Goal: Find specific page/section: Find specific page/section

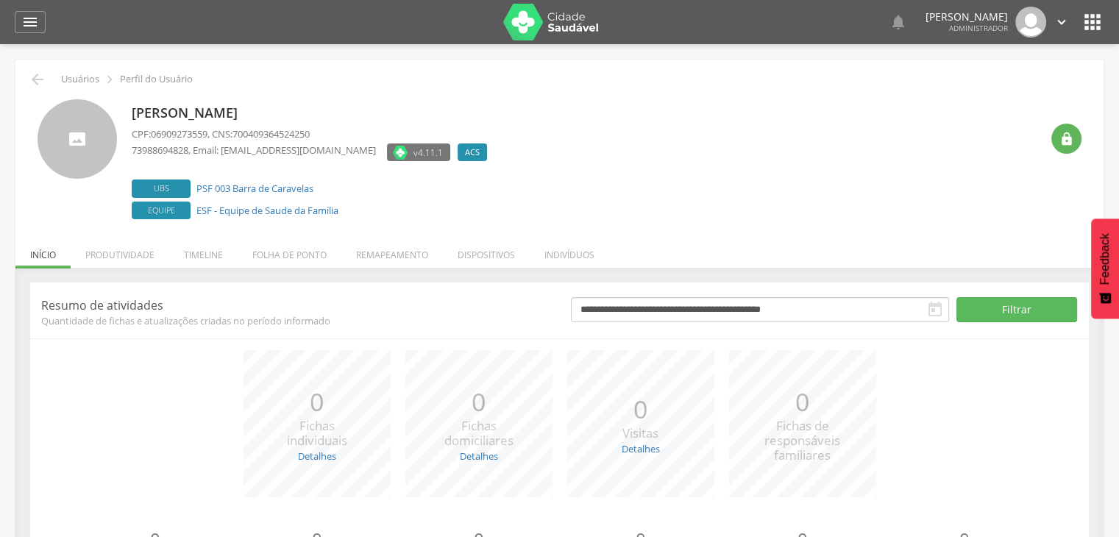
click at [588, 257] on li "Indivíduos" at bounding box center [569, 251] width 79 height 35
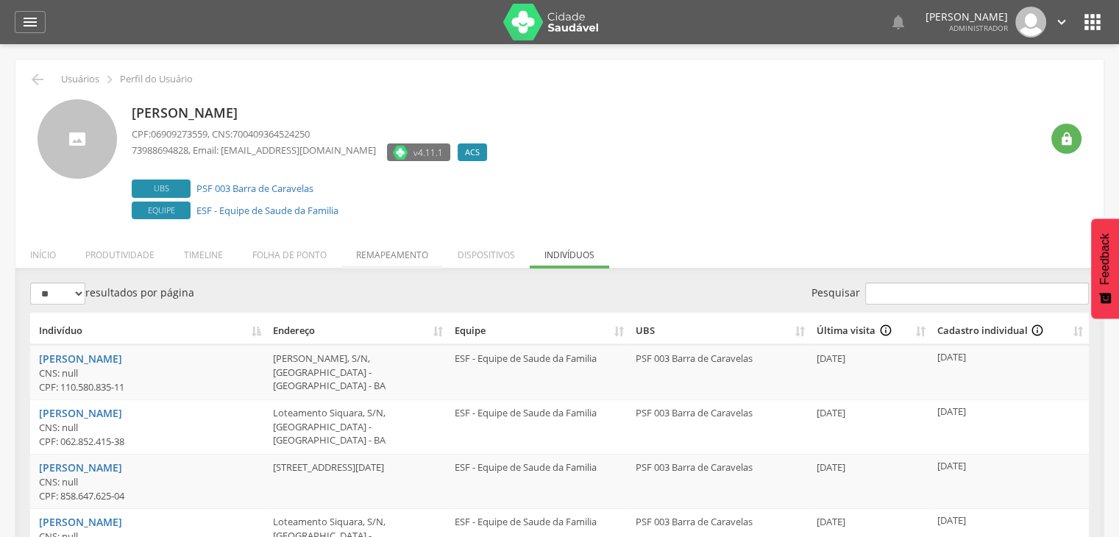
click at [374, 257] on li "Remapeamento" at bounding box center [392, 251] width 102 height 35
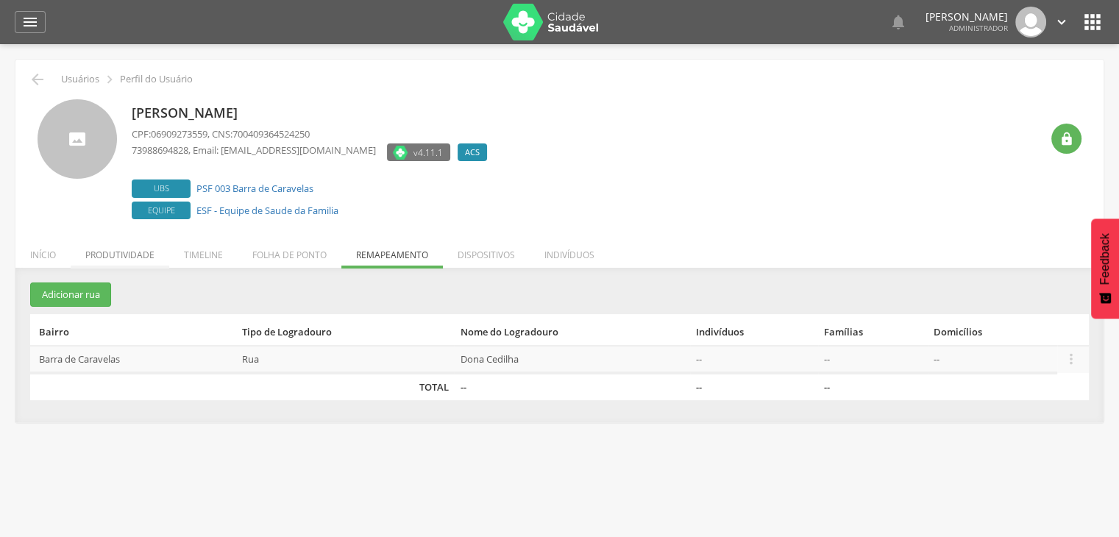
click at [102, 260] on li "Produtividade" at bounding box center [120, 251] width 99 height 35
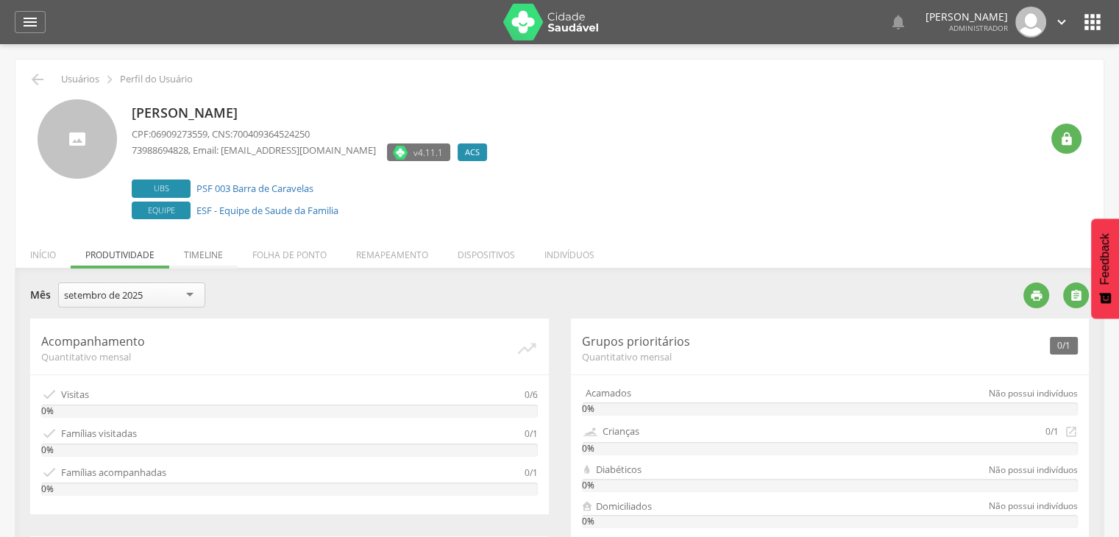
click at [219, 254] on li "Timeline" at bounding box center [203, 251] width 68 height 35
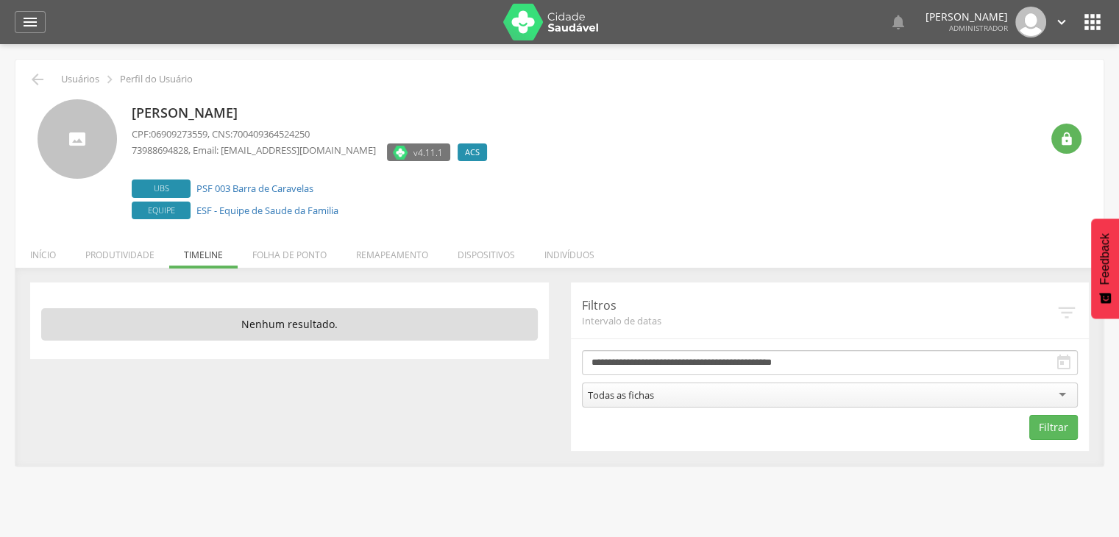
click at [44, 260] on li "Início" at bounding box center [42, 251] width 55 height 35
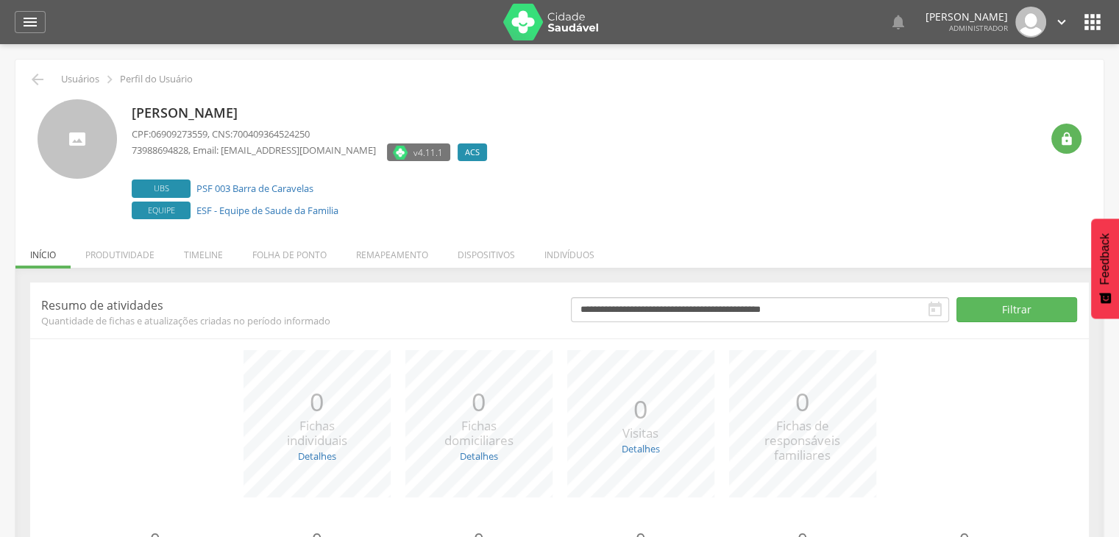
click at [132, 257] on li "Produtividade" at bounding box center [120, 251] width 99 height 35
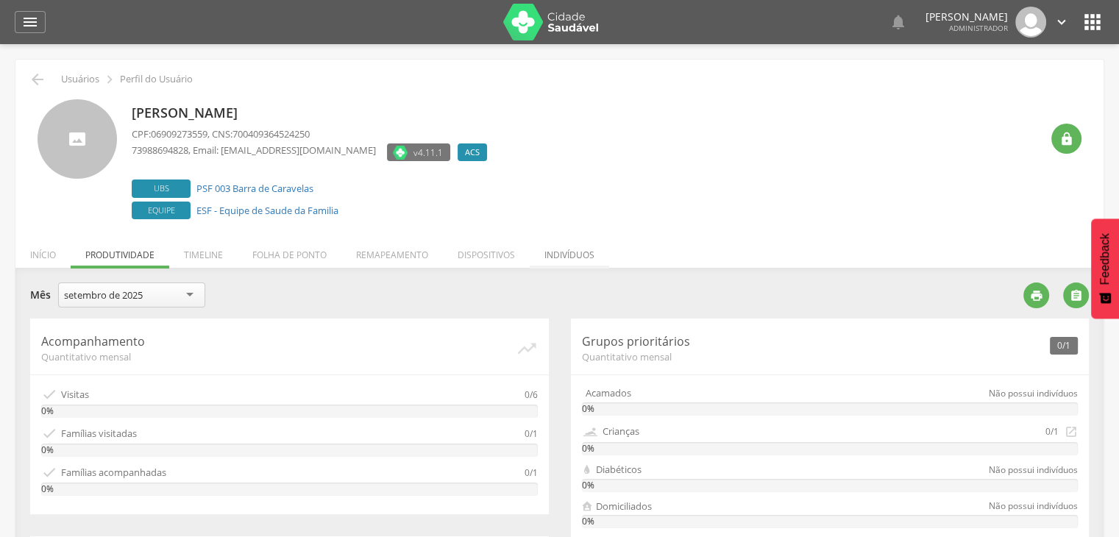
click at [586, 247] on li "Indivíduos" at bounding box center [569, 251] width 79 height 35
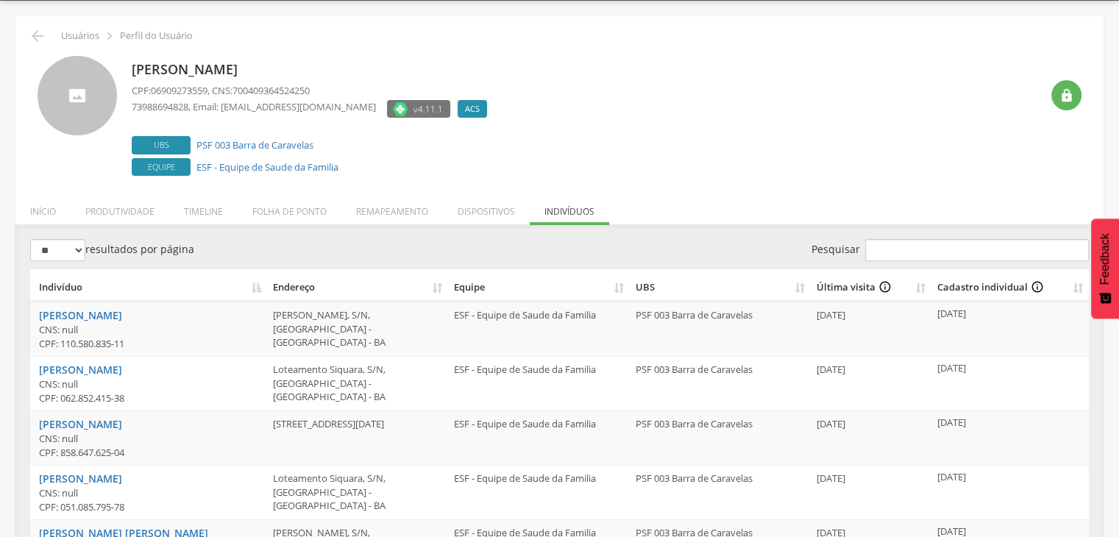
scroll to position [44, 0]
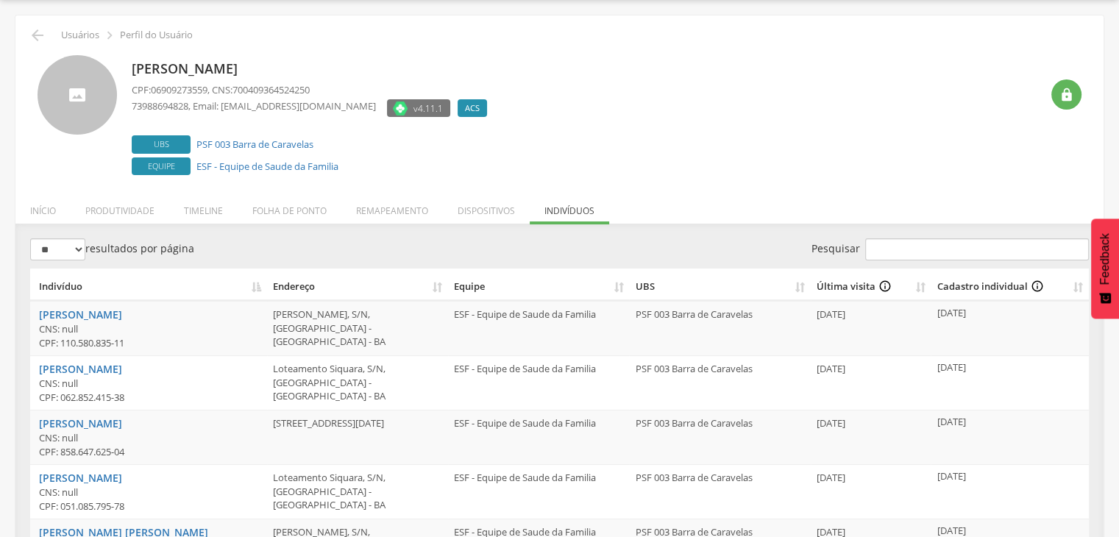
click at [488, 209] on li "Dispositivos" at bounding box center [486, 207] width 87 height 35
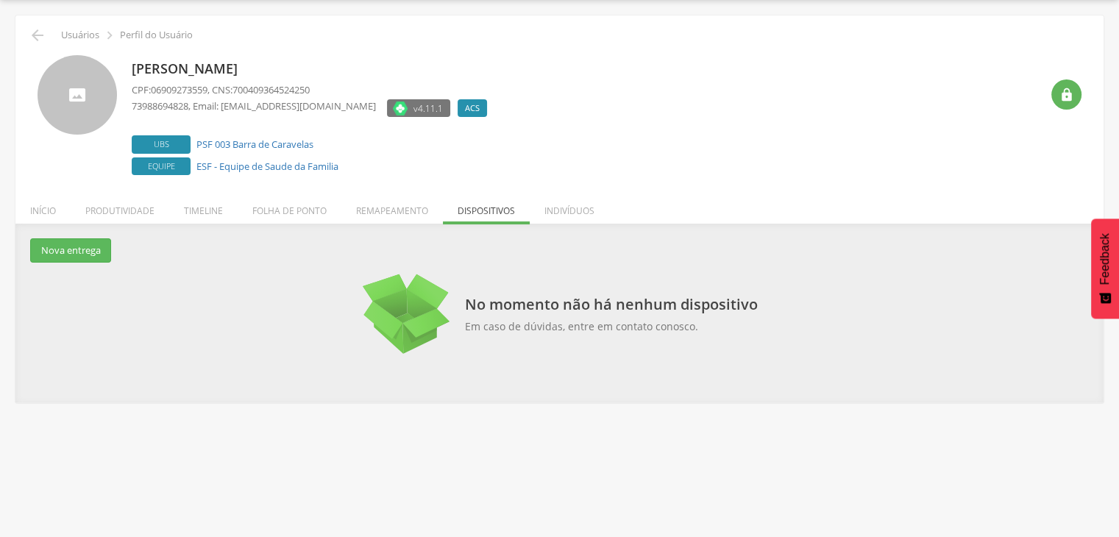
click at [397, 207] on li "Remapeamento" at bounding box center [392, 207] width 102 height 35
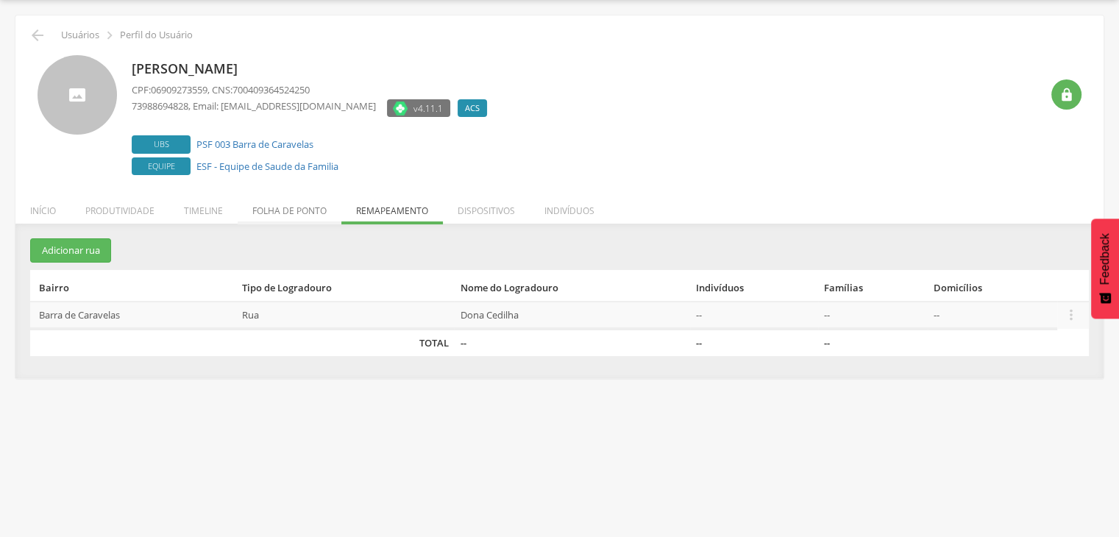
click at [300, 207] on li "Folha de ponto" at bounding box center [290, 207] width 104 height 35
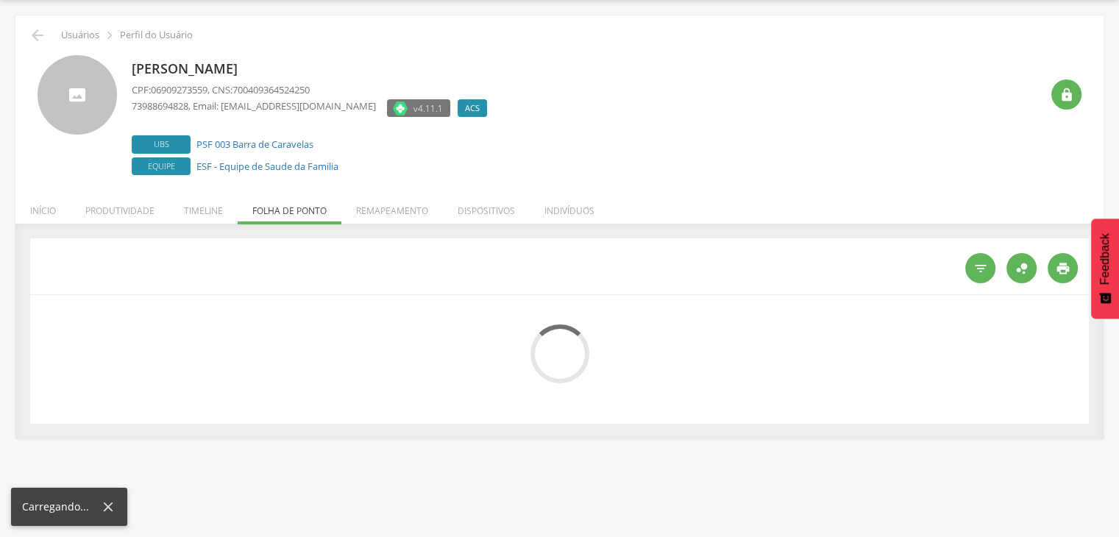
click at [210, 221] on li "Timeline" at bounding box center [203, 207] width 68 height 35
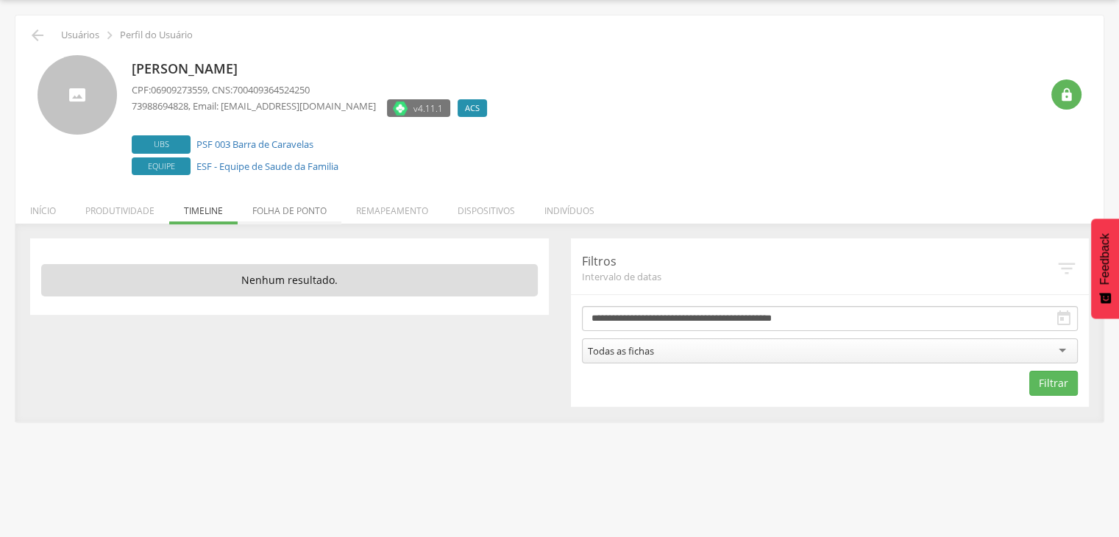
click at [291, 211] on li "Folha de ponto" at bounding box center [290, 207] width 104 height 35
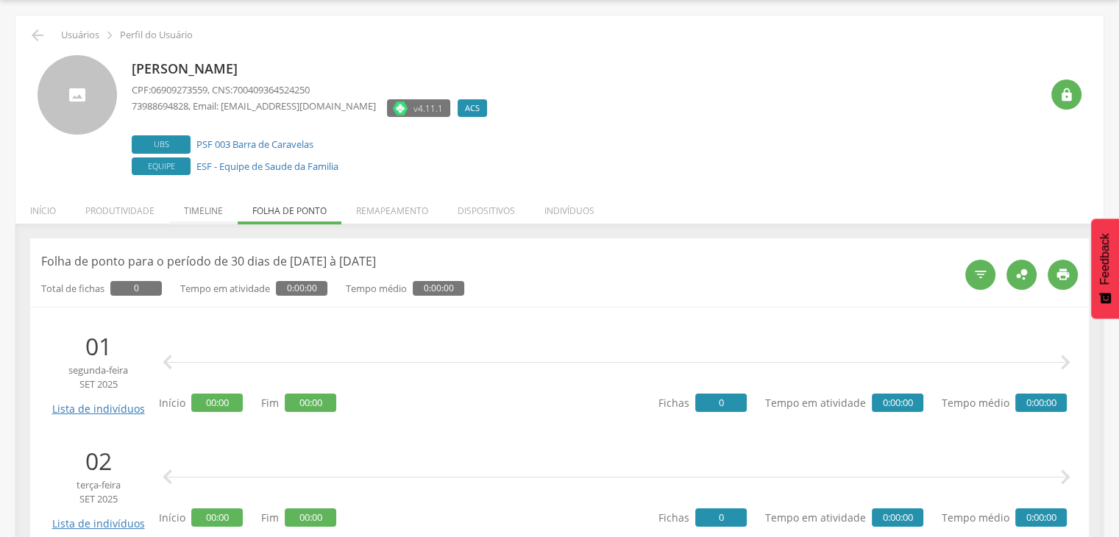
click at [206, 213] on li "Timeline" at bounding box center [203, 207] width 68 height 35
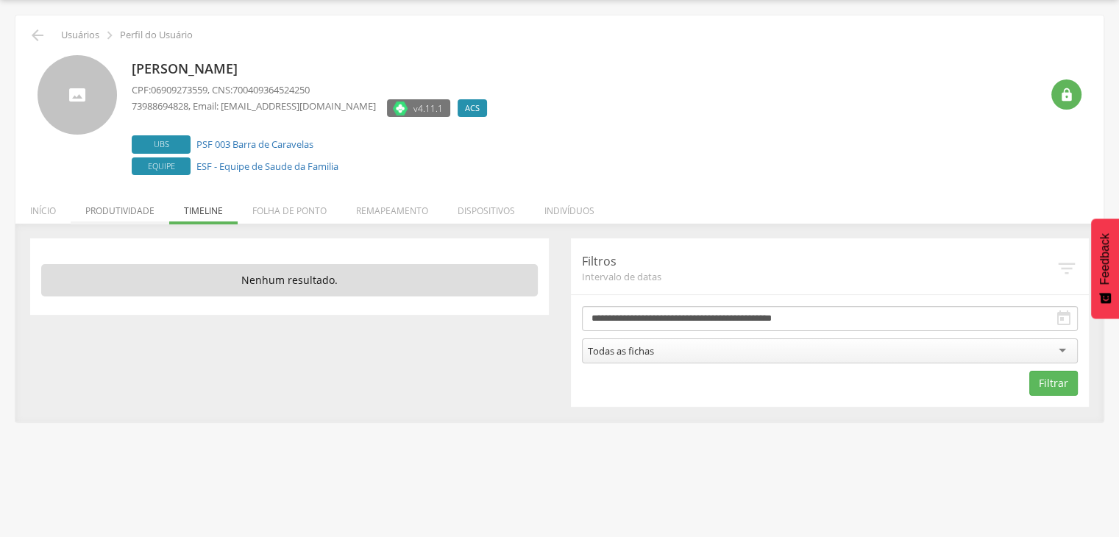
click at [128, 213] on li "Produtividade" at bounding box center [120, 207] width 99 height 35
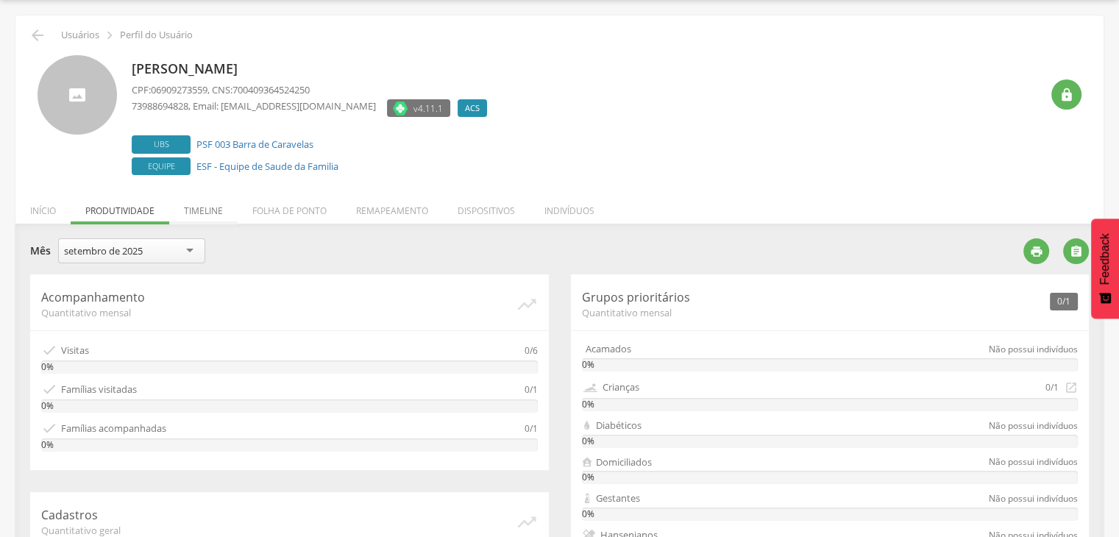
drag, startPoint x: 206, startPoint y: 218, endPoint x: 242, endPoint y: 213, distance: 36.5
click at [205, 219] on li "Timeline" at bounding box center [203, 207] width 68 height 35
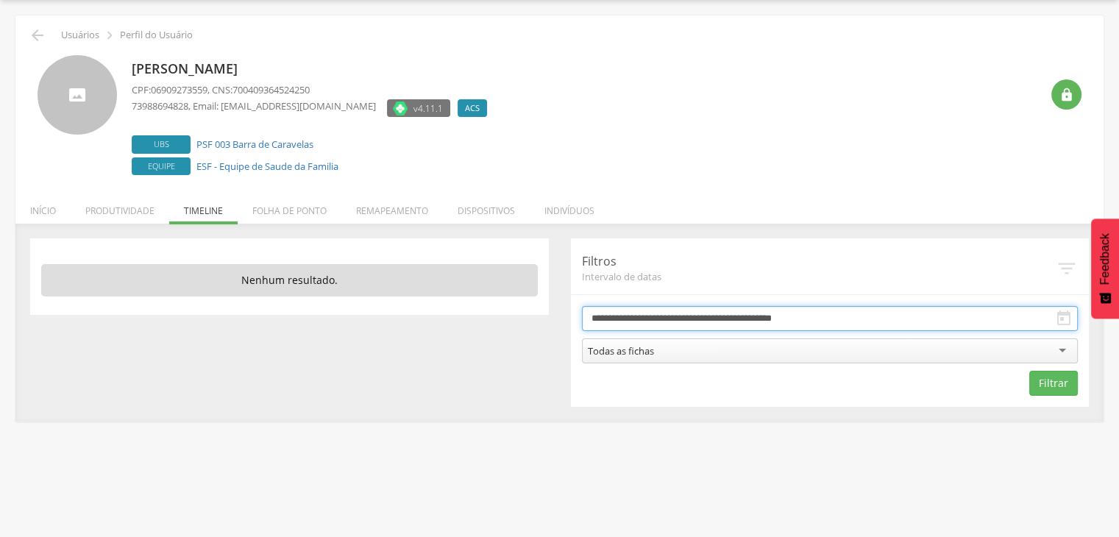
click at [615, 330] on input "**********" at bounding box center [830, 318] width 497 height 25
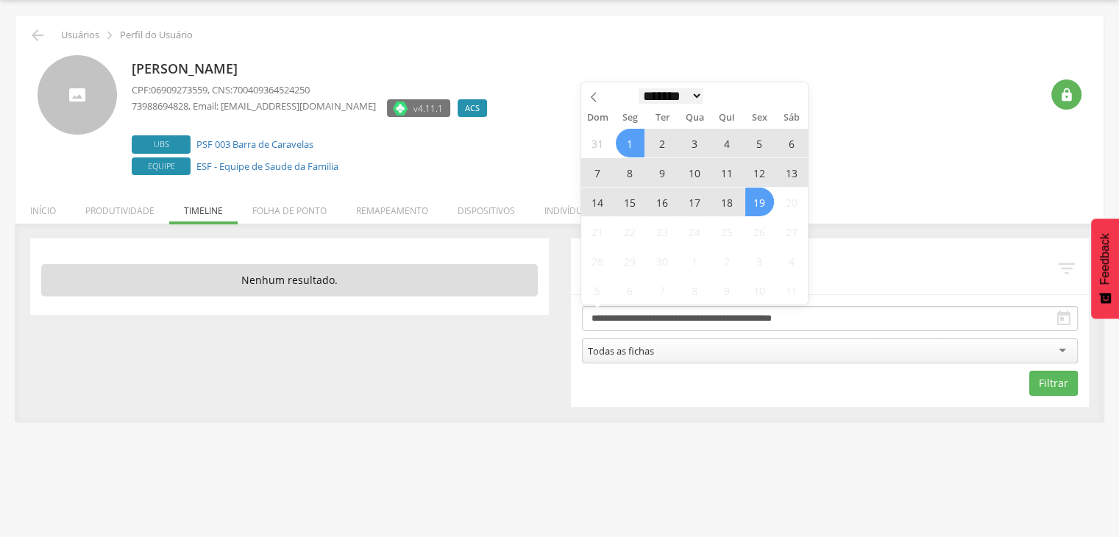
click at [691, 91] on select "******* ********* ***** ***** **** ***** ***** ****** ********" at bounding box center [671, 95] width 65 height 15
select select "*"
click at [639, 88] on select "******* ********* ***** ***** **** ***** ***** ****** ********" at bounding box center [671, 95] width 65 height 15
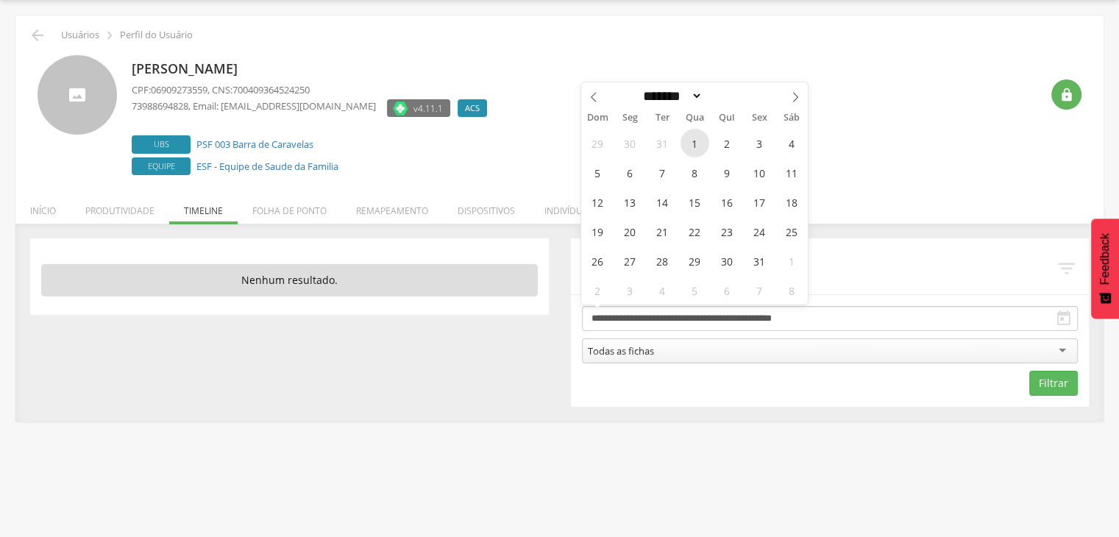
click at [689, 138] on span "1" at bounding box center [694, 143] width 29 height 29
type input "**********"
click at [679, 100] on select "******* ********* ***** ***** **** ***** ***** ****** ********" at bounding box center [671, 95] width 65 height 15
select select "*"
click at [639, 88] on select "******* ********* ***** ***** **** ***** ***** ****** ********" at bounding box center [671, 95] width 65 height 15
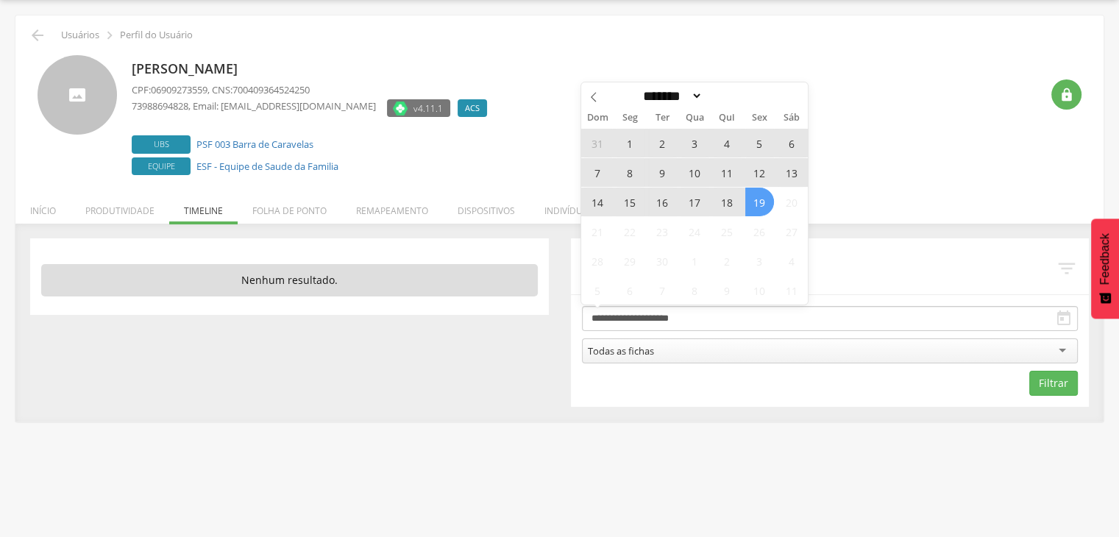
click at [753, 204] on span "19" at bounding box center [759, 202] width 29 height 29
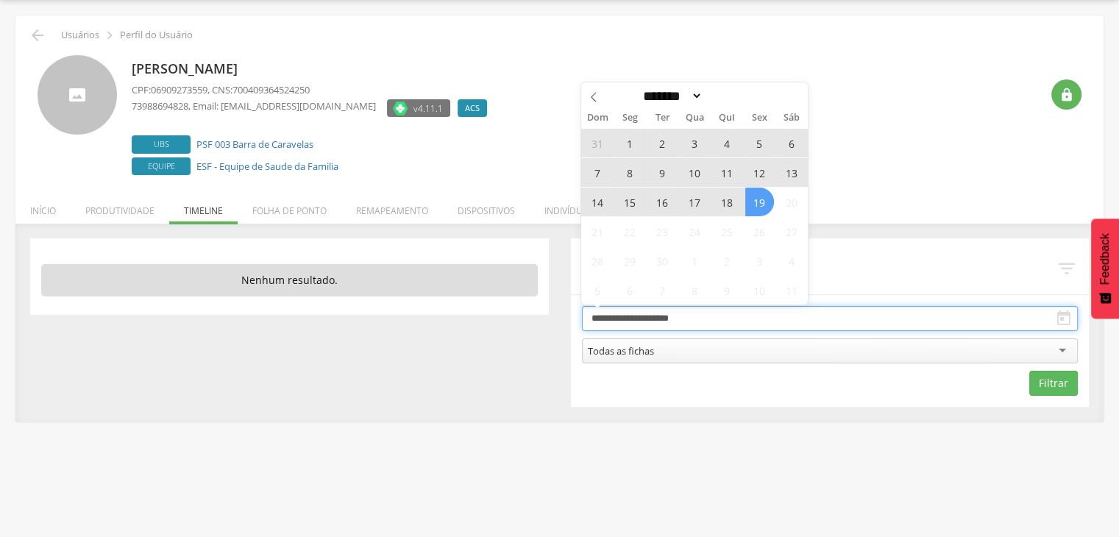
type input "**********"
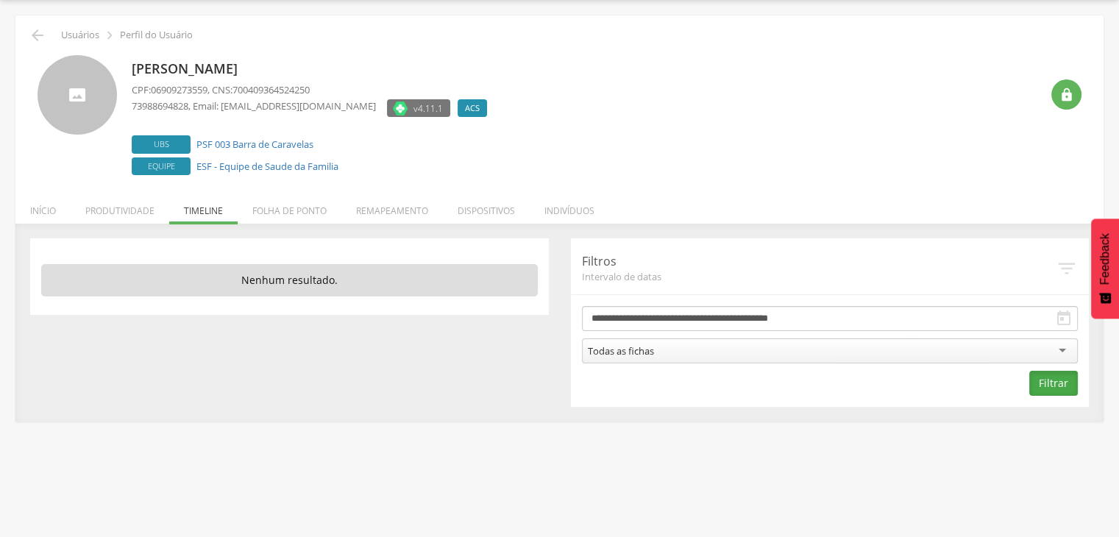
click at [1044, 371] on button "Filtrar" at bounding box center [1053, 383] width 49 height 25
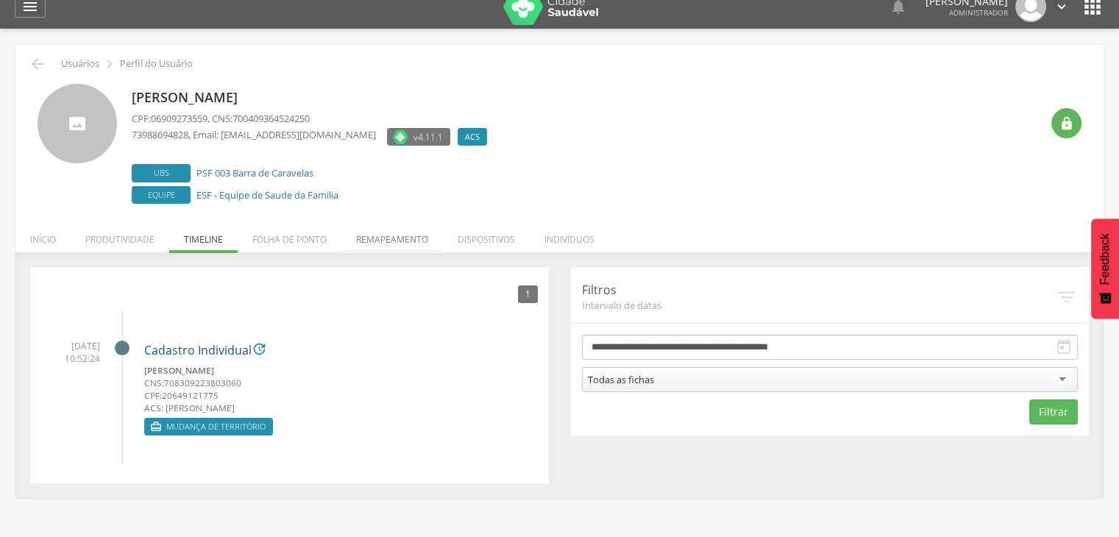
scroll to position [0, 0]
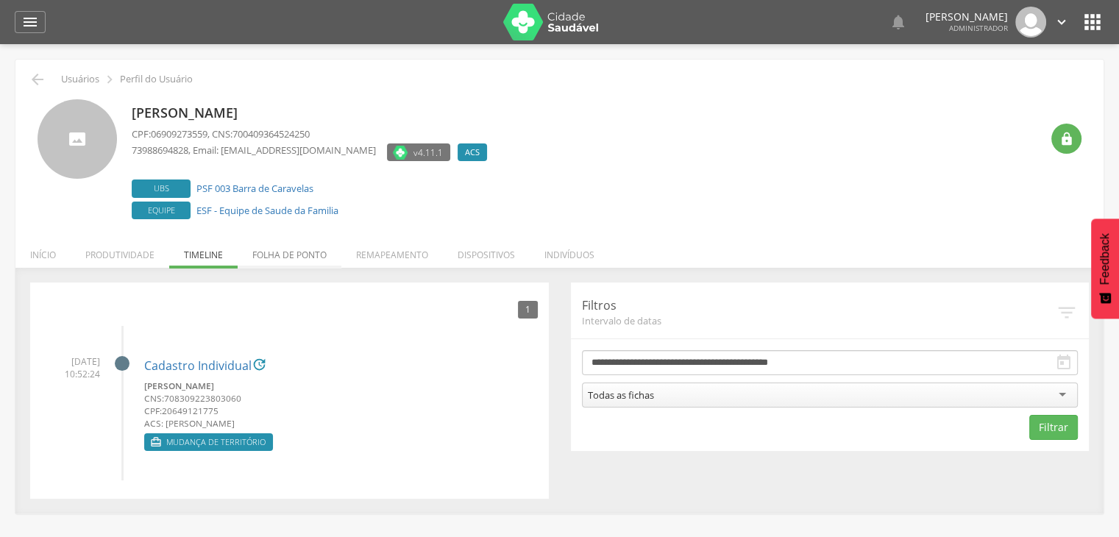
click at [286, 256] on li "Folha de ponto" at bounding box center [290, 251] width 104 height 35
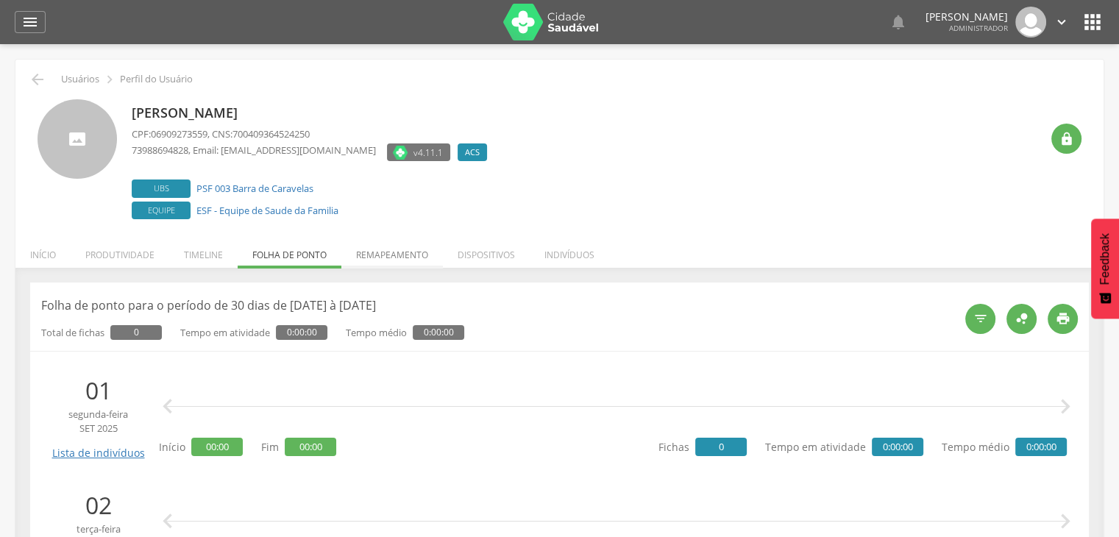
click at [393, 254] on li "Remapeamento" at bounding box center [392, 251] width 102 height 35
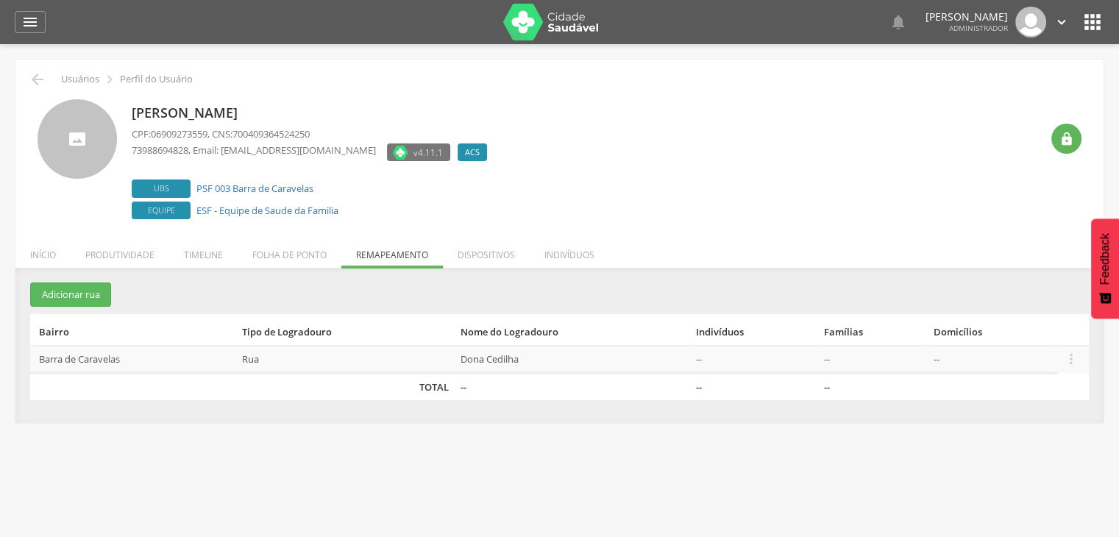
click at [483, 257] on li "Dispositivos" at bounding box center [486, 251] width 87 height 35
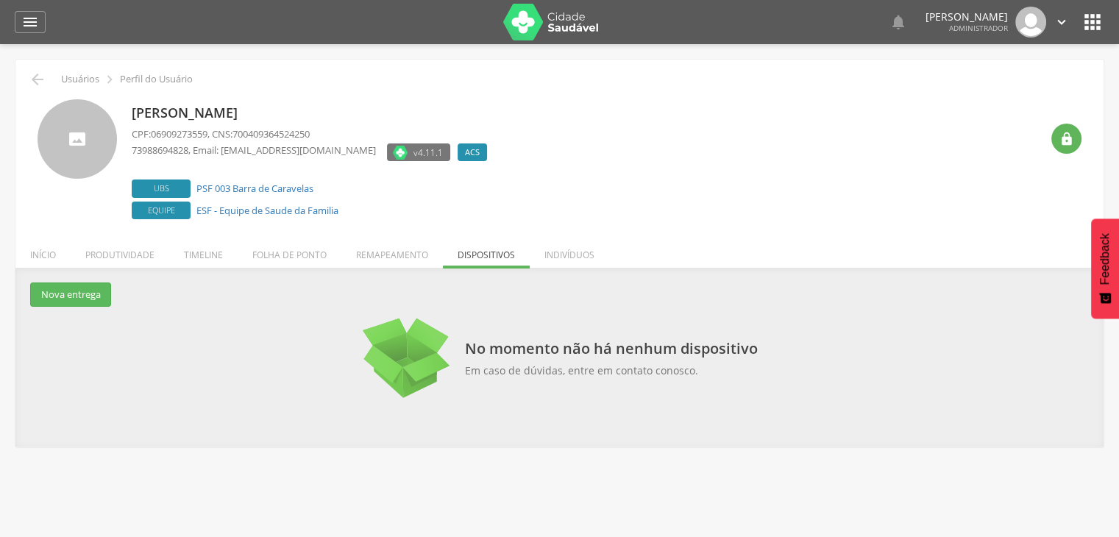
click at [575, 255] on li "Indivíduos" at bounding box center [569, 251] width 79 height 35
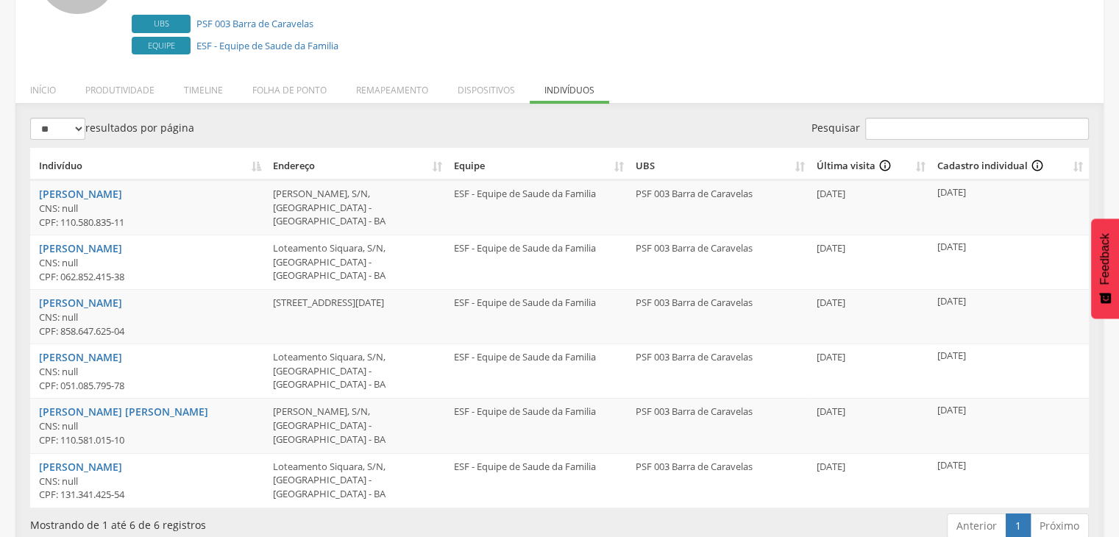
scroll to position [185, 0]
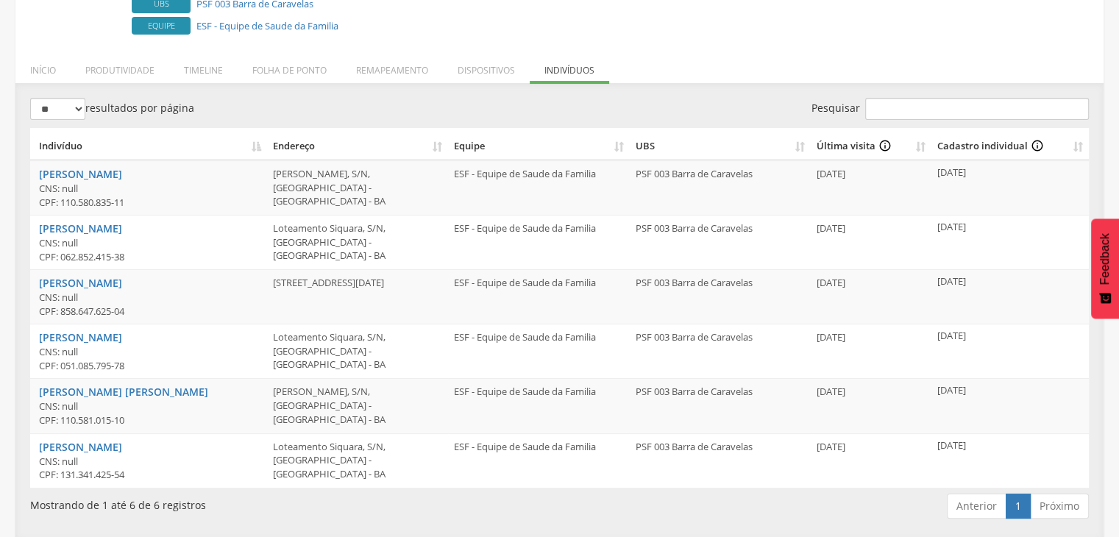
click at [394, 67] on li "Remapeamento" at bounding box center [392, 66] width 102 height 35
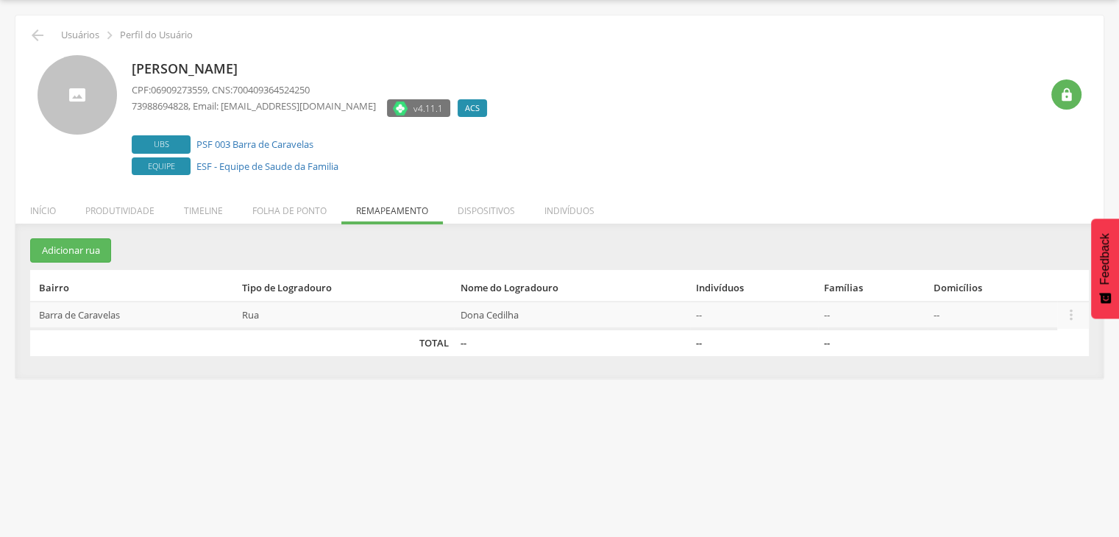
scroll to position [44, 0]
click at [1070, 311] on icon "" at bounding box center [1071, 315] width 16 height 16
click at [994, 289] on link "Desvincular ACS" at bounding box center [1020, 291] width 116 height 18
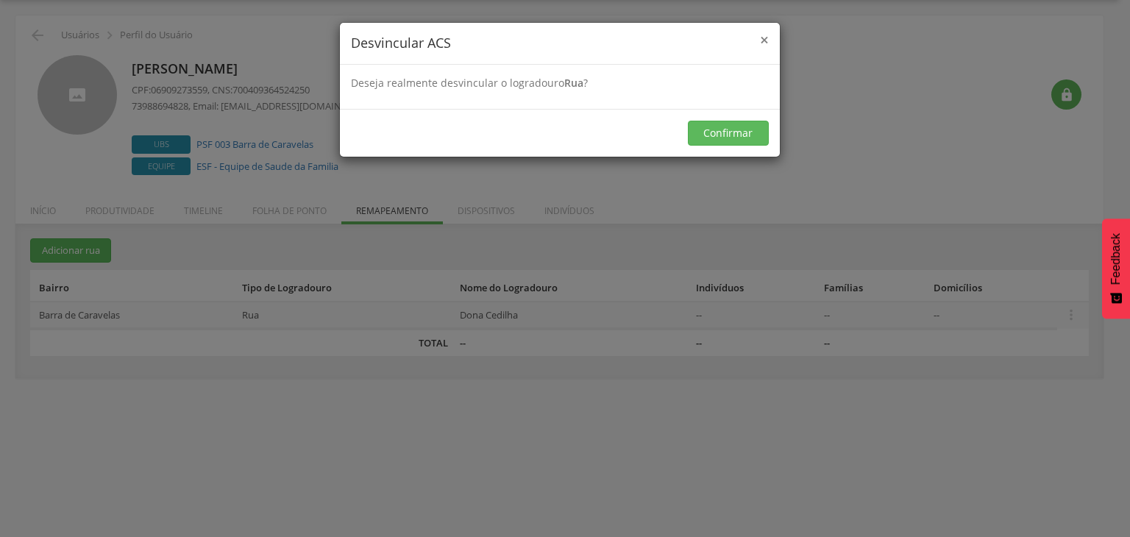
drag, startPoint x: 759, startPoint y: 36, endPoint x: 802, endPoint y: 63, distance: 50.2
click at [761, 36] on span "×" at bounding box center [764, 39] width 9 height 21
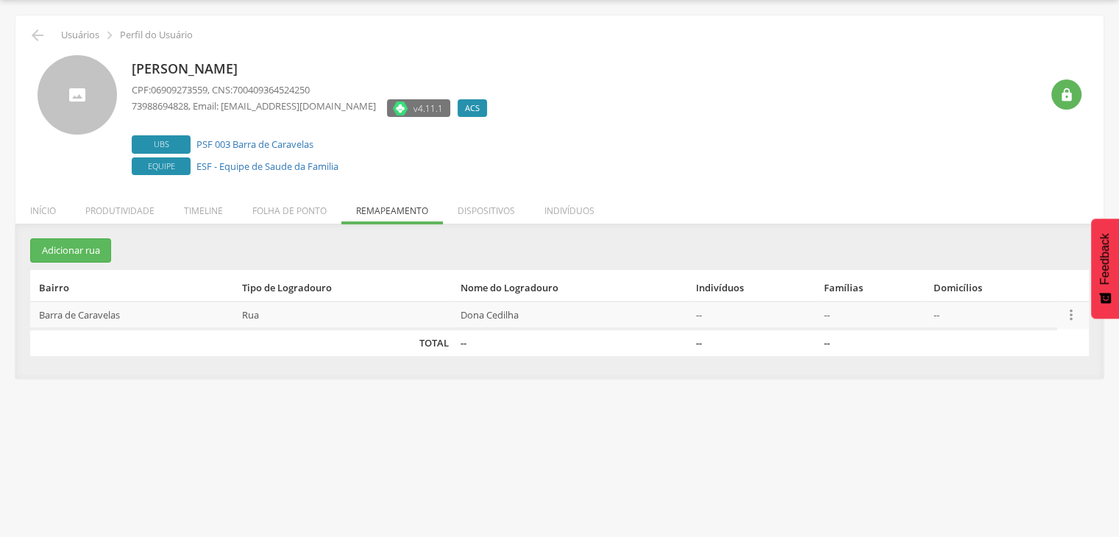
click at [1067, 312] on icon "" at bounding box center [1071, 315] width 16 height 16
click at [1012, 260] on link "Desalocar famílias" at bounding box center [1020, 256] width 116 height 18
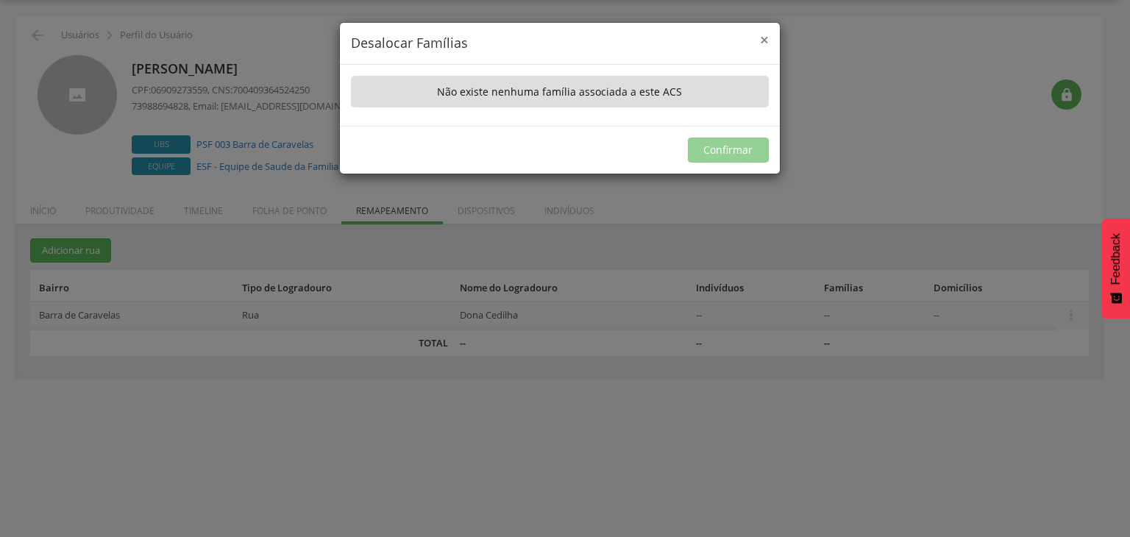
click at [766, 41] on span "×" at bounding box center [764, 39] width 9 height 21
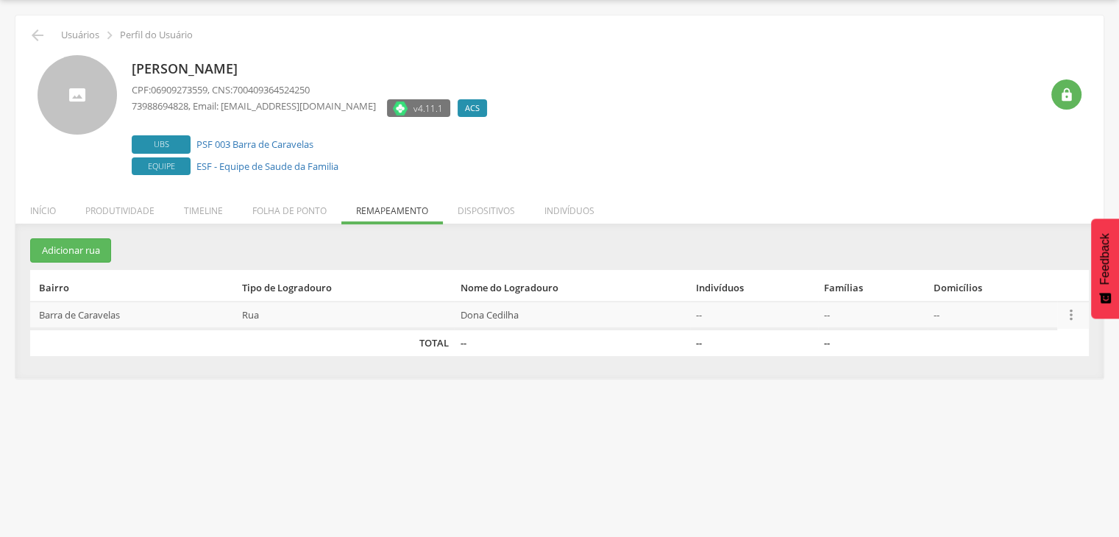
click at [1075, 317] on icon "" at bounding box center [1071, 315] width 16 height 16
click at [1020, 288] on link "Desvincular ACS" at bounding box center [1020, 291] width 116 height 18
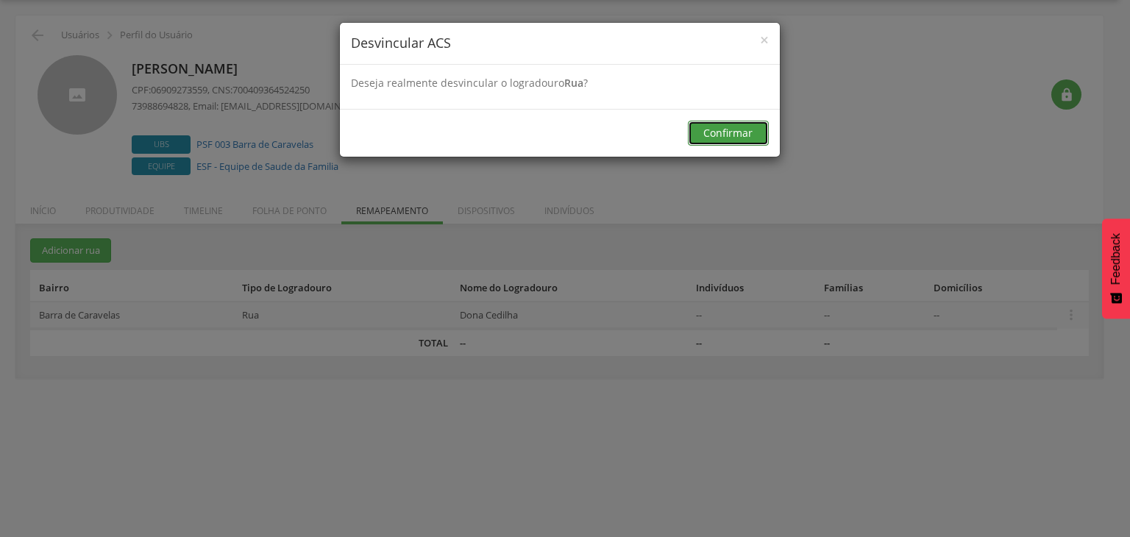
click at [734, 133] on button "Confirmar" at bounding box center [728, 133] width 81 height 25
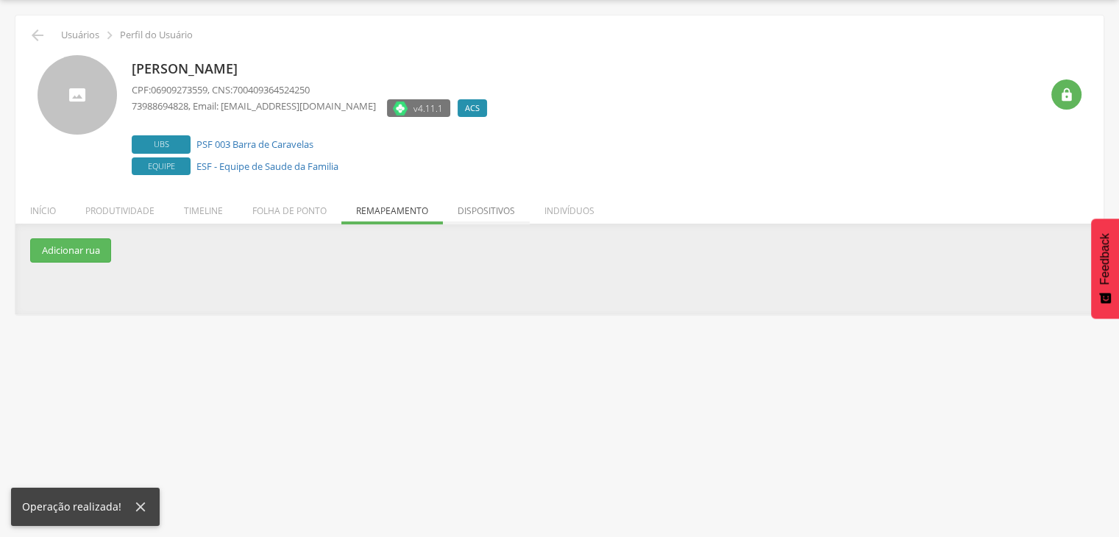
click at [500, 216] on li "Dispositivos" at bounding box center [486, 207] width 87 height 35
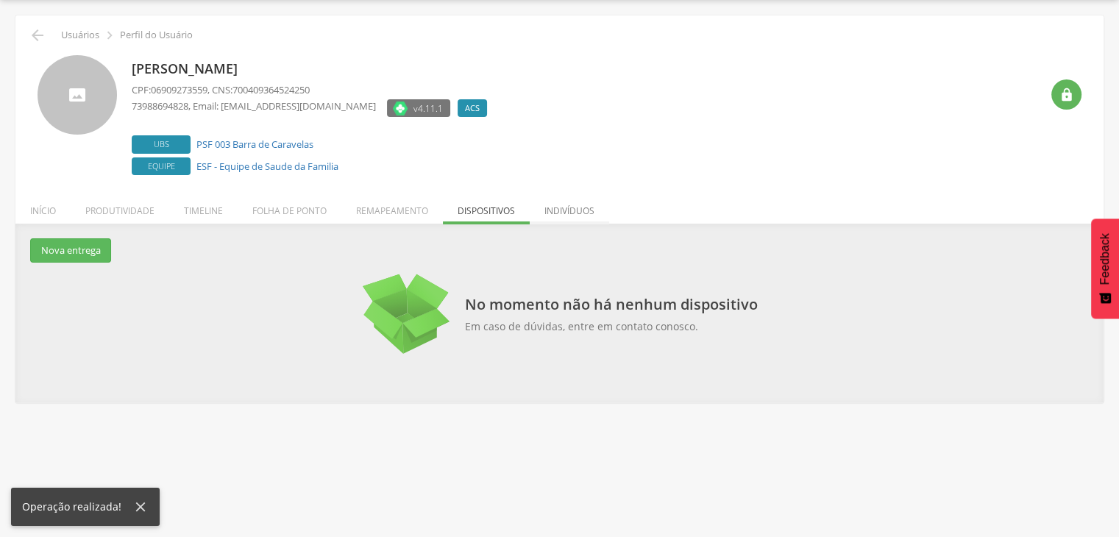
click at [577, 210] on li "Indivíduos" at bounding box center [569, 207] width 79 height 35
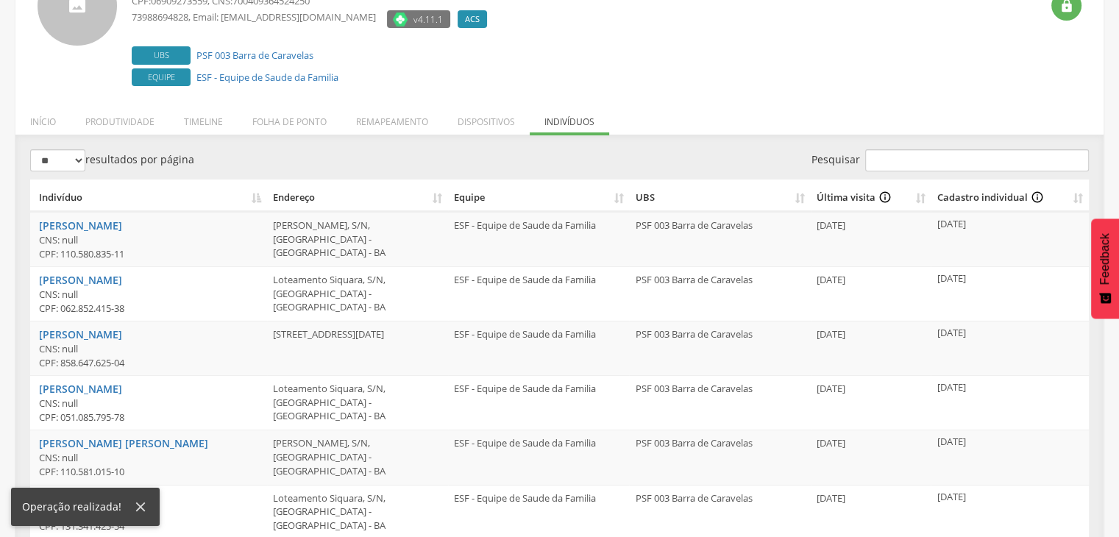
scroll to position [185, 0]
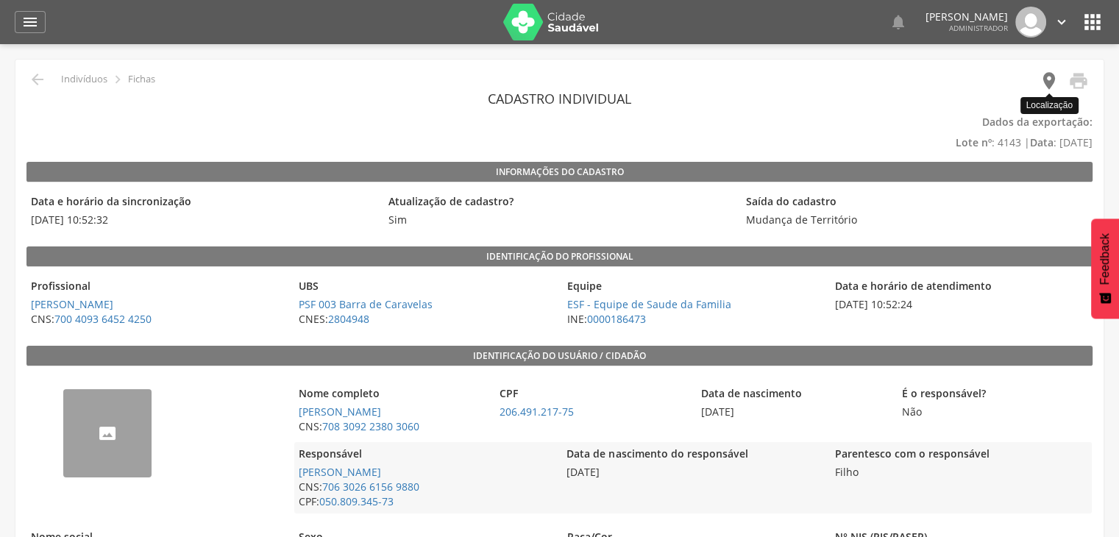
click at [1050, 77] on icon "" at bounding box center [1049, 81] width 21 height 21
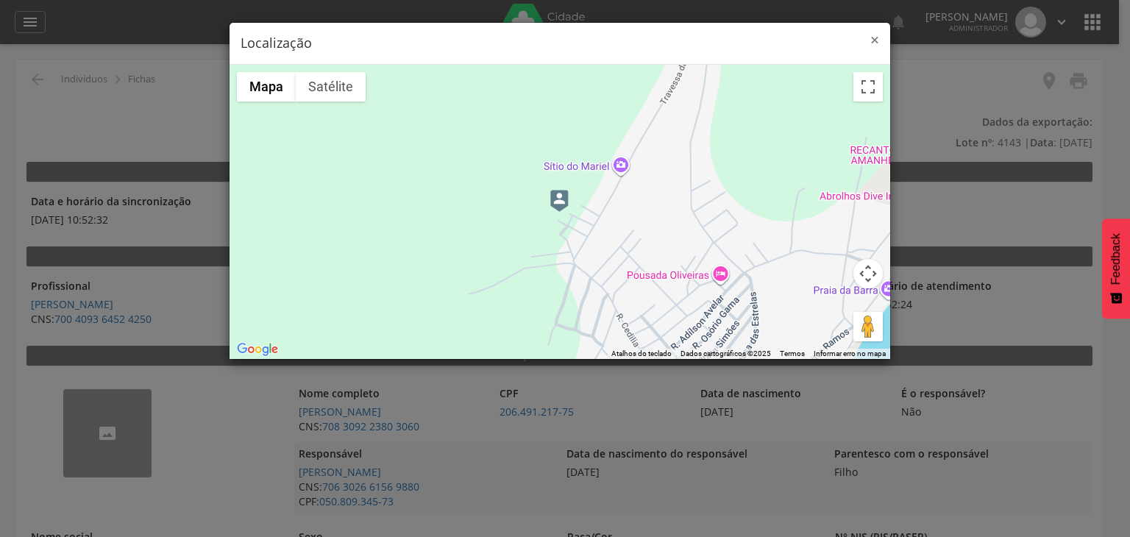
click at [877, 35] on span "×" at bounding box center [874, 39] width 9 height 21
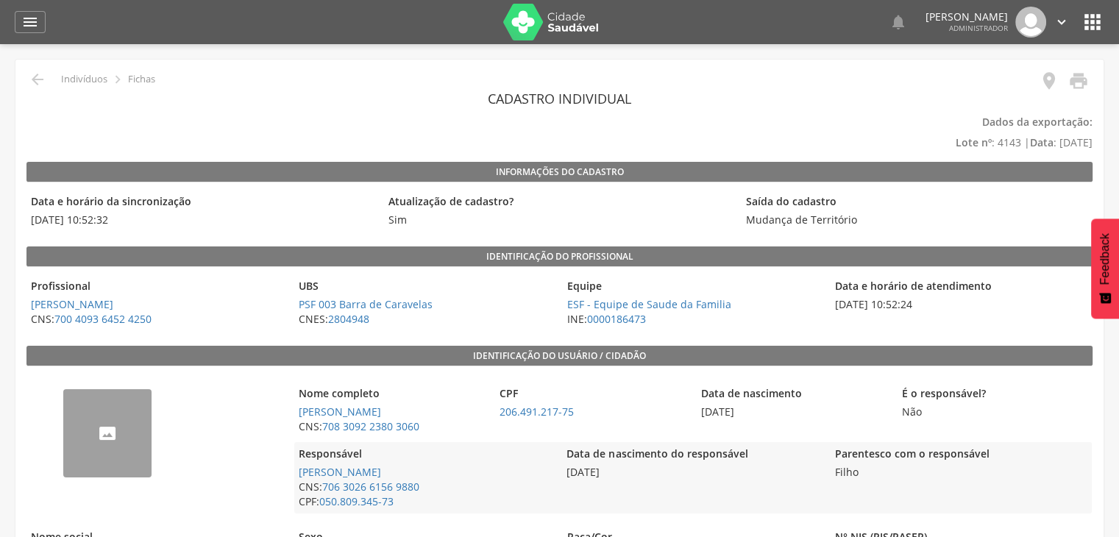
scroll to position [147, 0]
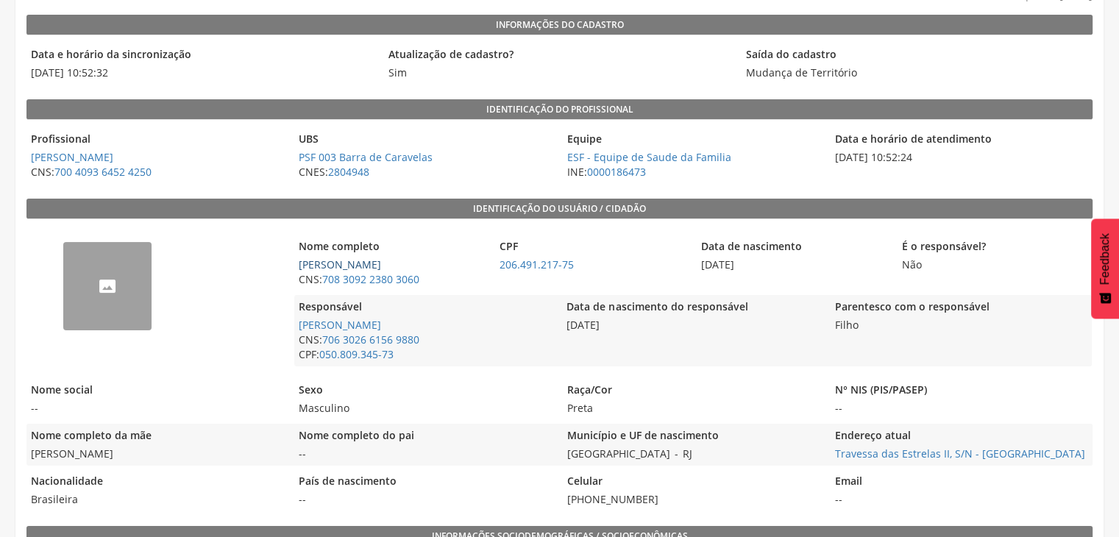
click at [381, 263] on link "[PERSON_NAME]" at bounding box center [340, 264] width 82 height 14
type input "**********"
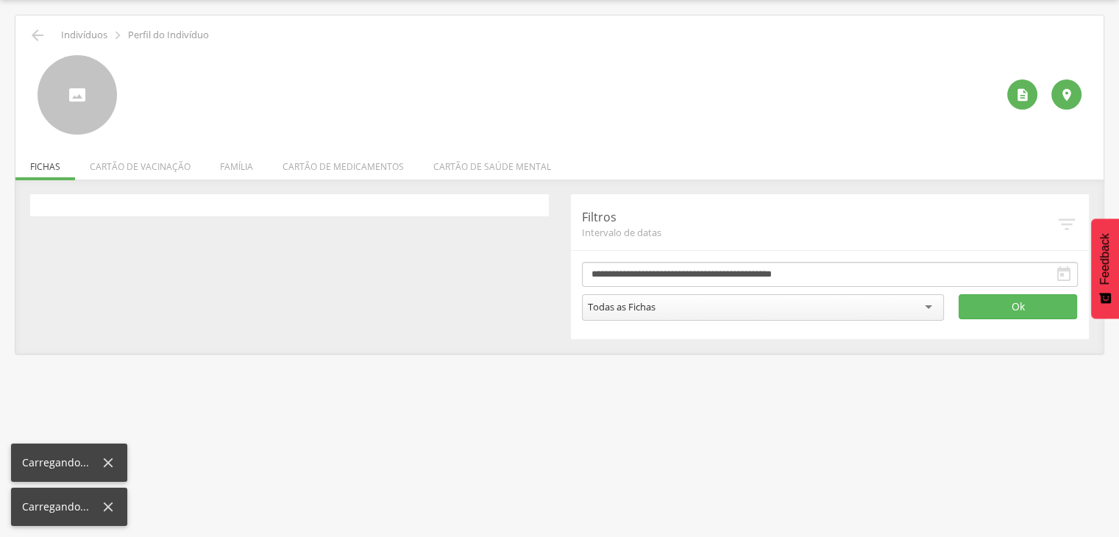
scroll to position [44, 0]
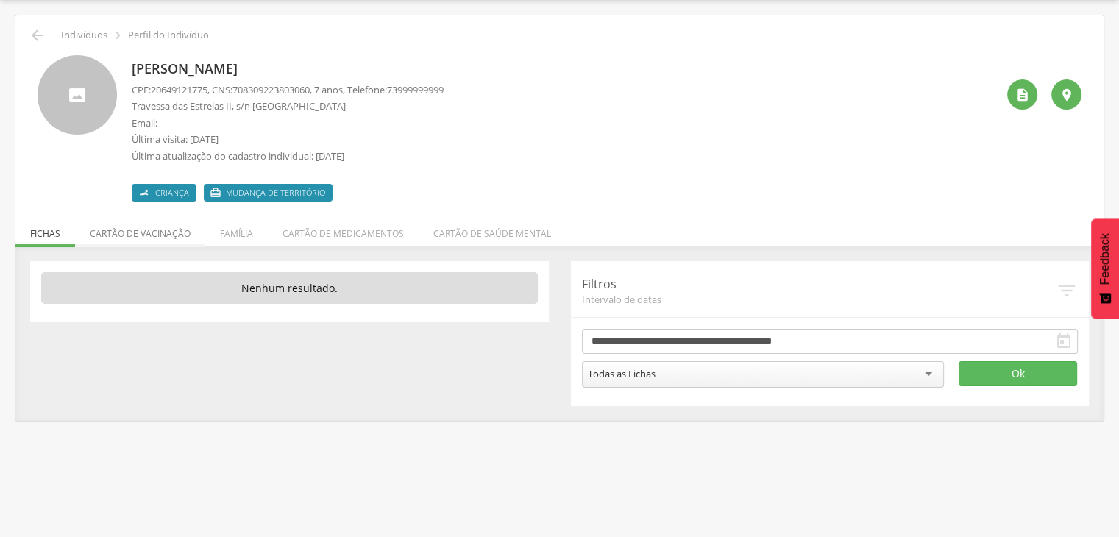
click at [114, 233] on li "Cartão de vacinação" at bounding box center [140, 230] width 130 height 35
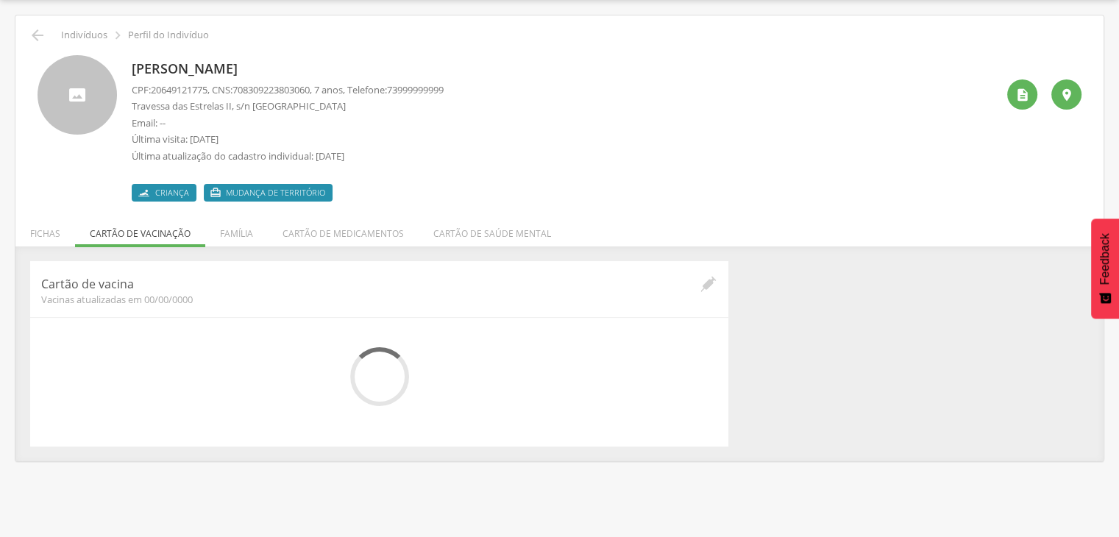
drag, startPoint x: 48, startPoint y: 234, endPoint x: 67, endPoint y: 233, distance: 19.1
click at [48, 233] on li "Fichas" at bounding box center [45, 230] width 60 height 35
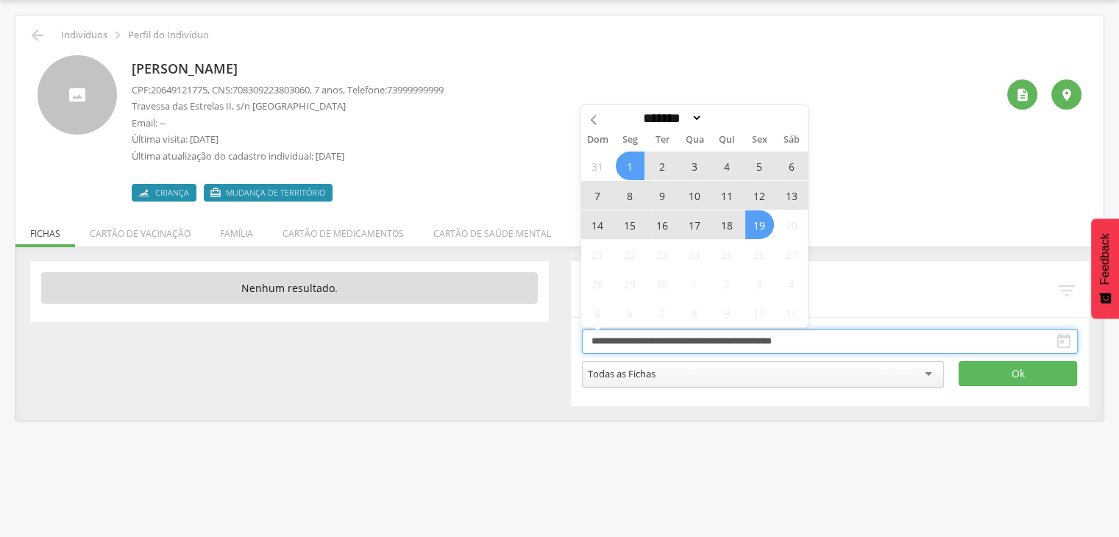
click at [641, 350] on input "**********" at bounding box center [830, 341] width 497 height 25
click at [647, 118] on select "******* ********* ***** ***** **** ***** ***** ****** ********" at bounding box center [671, 117] width 65 height 15
select select "*"
click at [639, 110] on select "******* ********* ***** ***** **** ***** ***** ****** ********" at bounding box center [671, 117] width 65 height 15
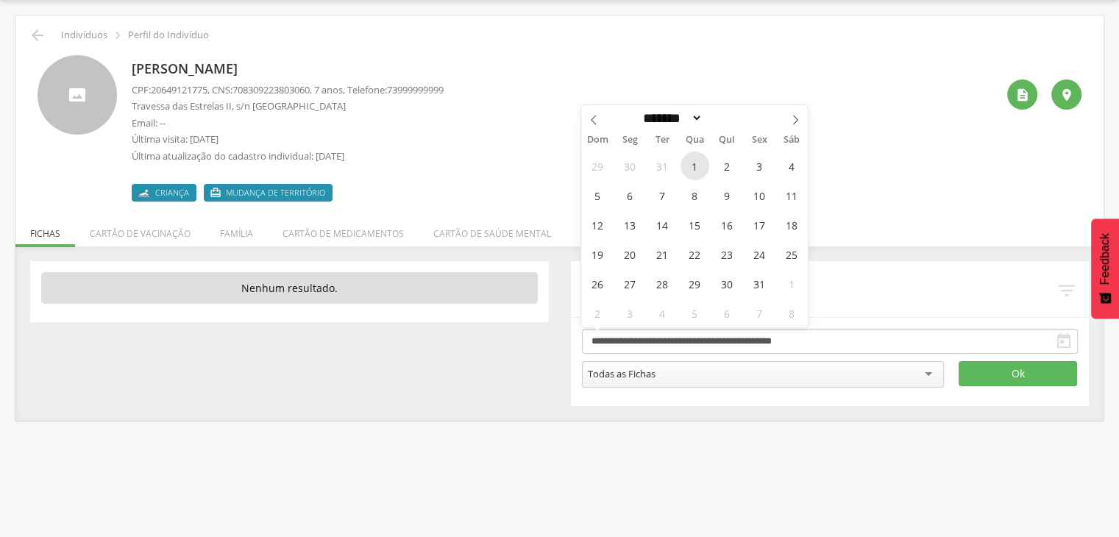
click at [697, 163] on span "1" at bounding box center [694, 166] width 29 height 29
type input "**********"
drag, startPoint x: 686, startPoint y: 120, endPoint x: 685, endPoint y: 128, distance: 8.2
click at [686, 121] on select "******* ********* ***** ***** **** ***** ***** ****** ********" at bounding box center [671, 117] width 65 height 15
select select "*"
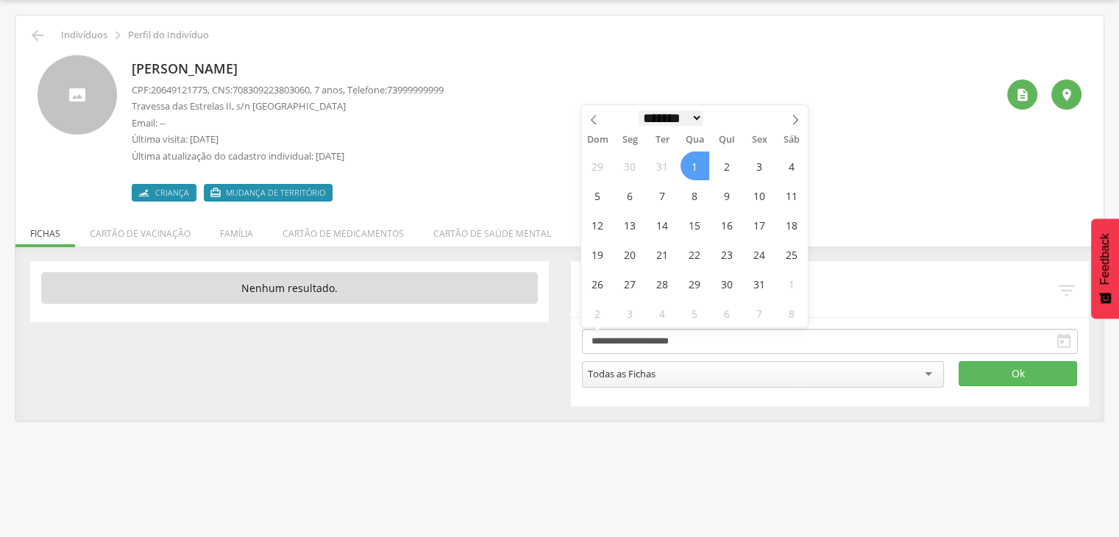
click at [639, 110] on select "******* ********* ***** ***** **** ***** ***** ****** ********" at bounding box center [671, 117] width 65 height 15
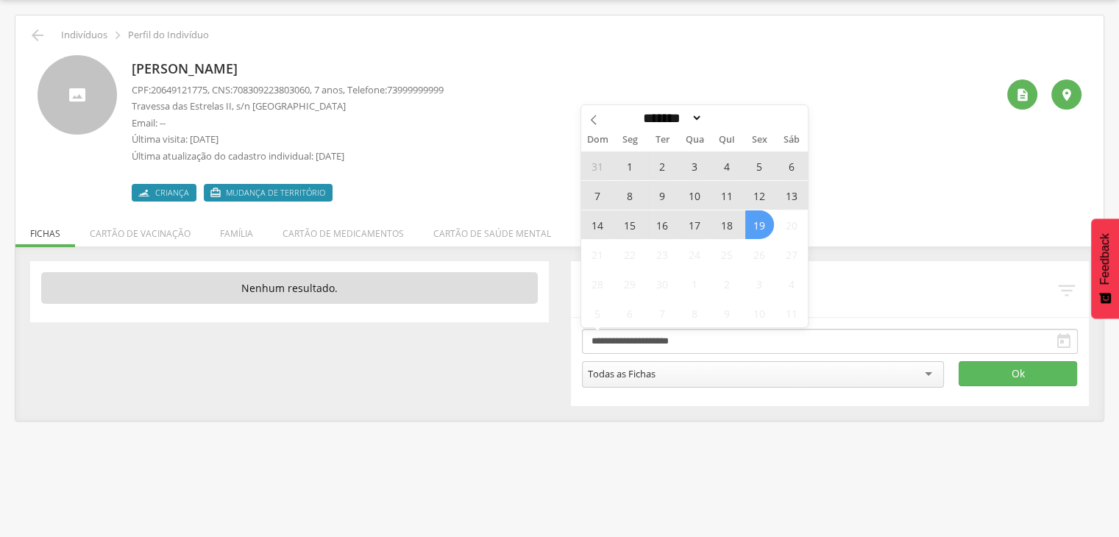
drag, startPoint x: 756, startPoint y: 230, endPoint x: 839, endPoint y: 258, distance: 87.0
click at [756, 233] on span "19" at bounding box center [759, 224] width 29 height 29
type input "**********"
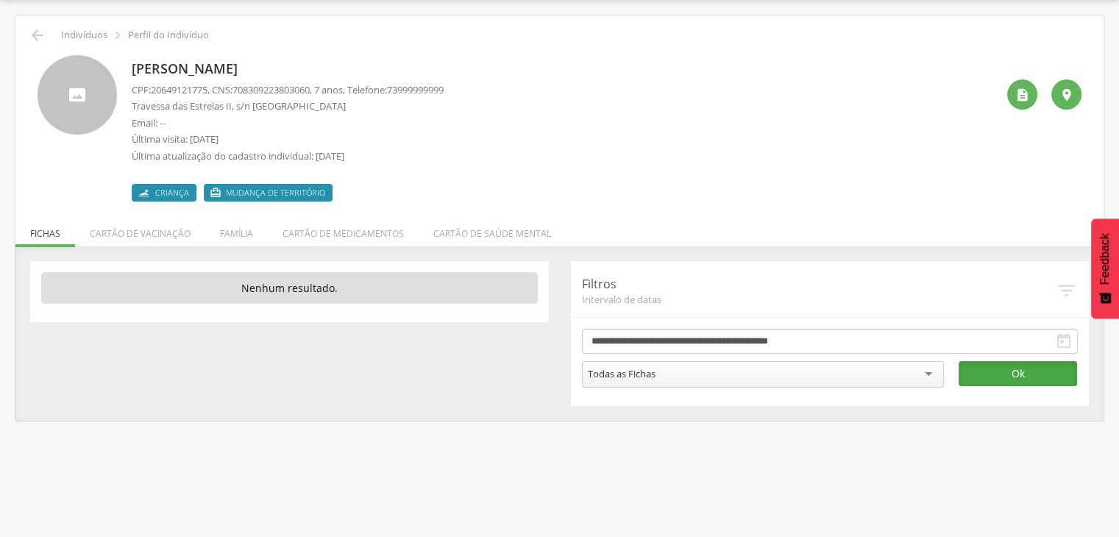
click at [1013, 370] on button "Ok" at bounding box center [1018, 373] width 118 height 25
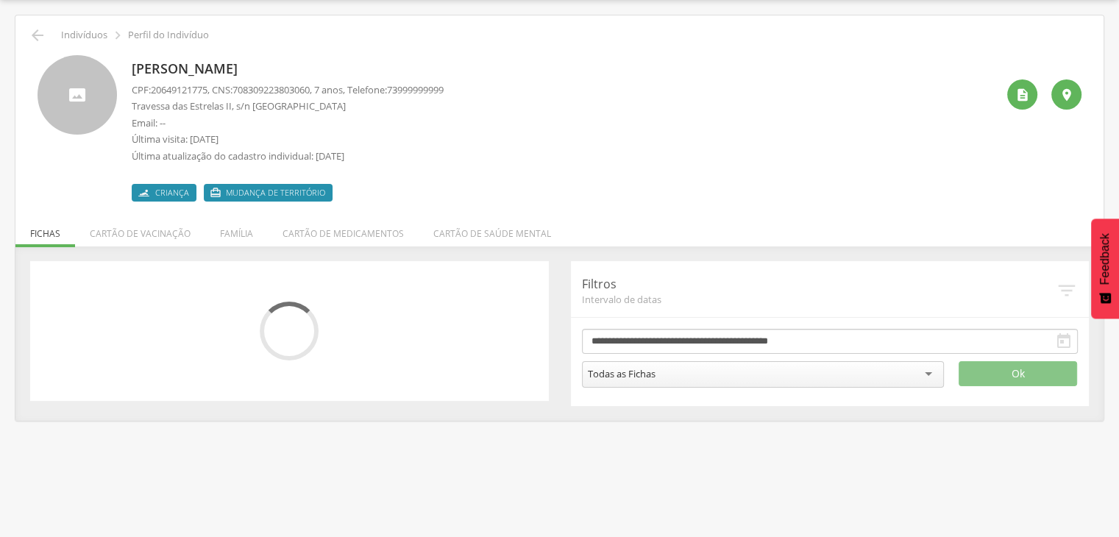
click at [233, 227] on li "Família" at bounding box center [236, 230] width 63 height 35
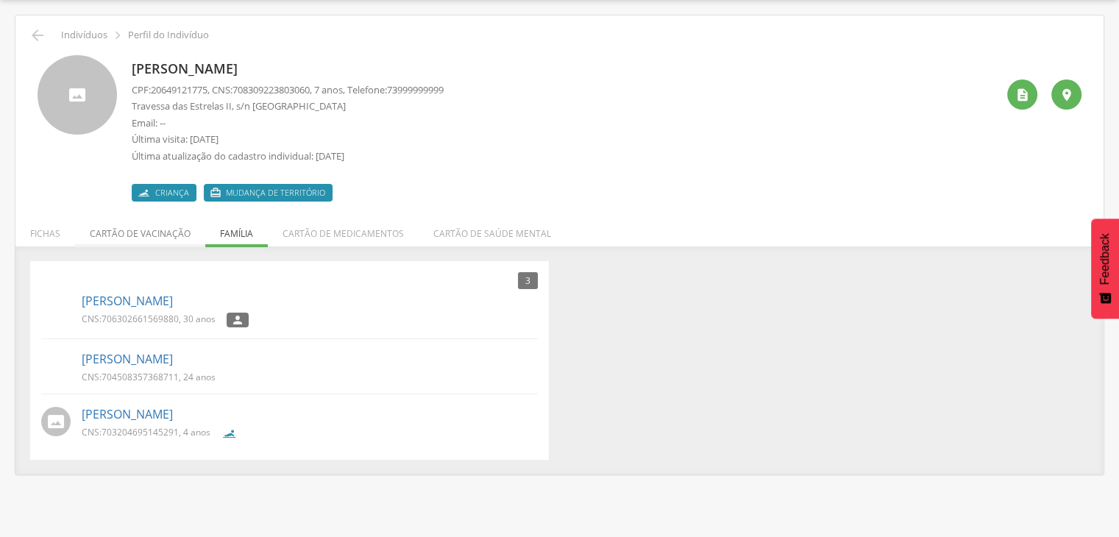
click at [129, 238] on li "Cartão de vacinação" at bounding box center [140, 230] width 130 height 35
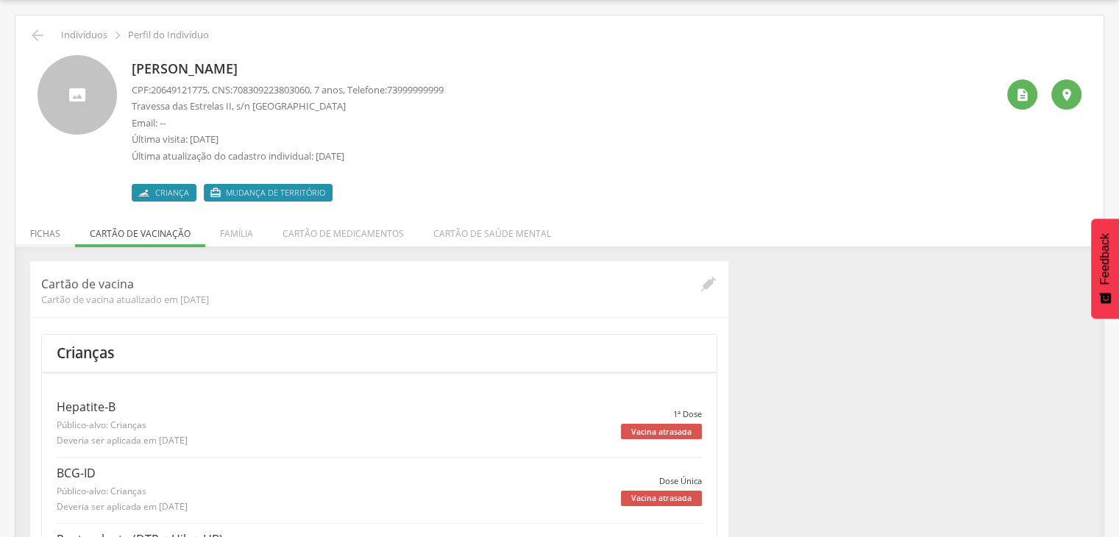
click at [41, 237] on li "Fichas" at bounding box center [45, 230] width 60 height 35
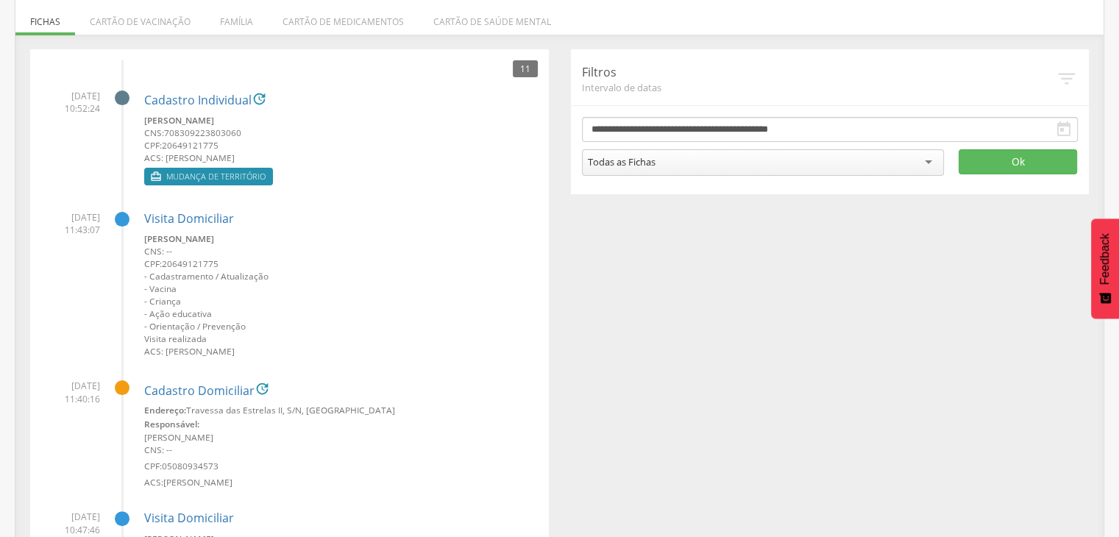
scroll to position [265, 0]
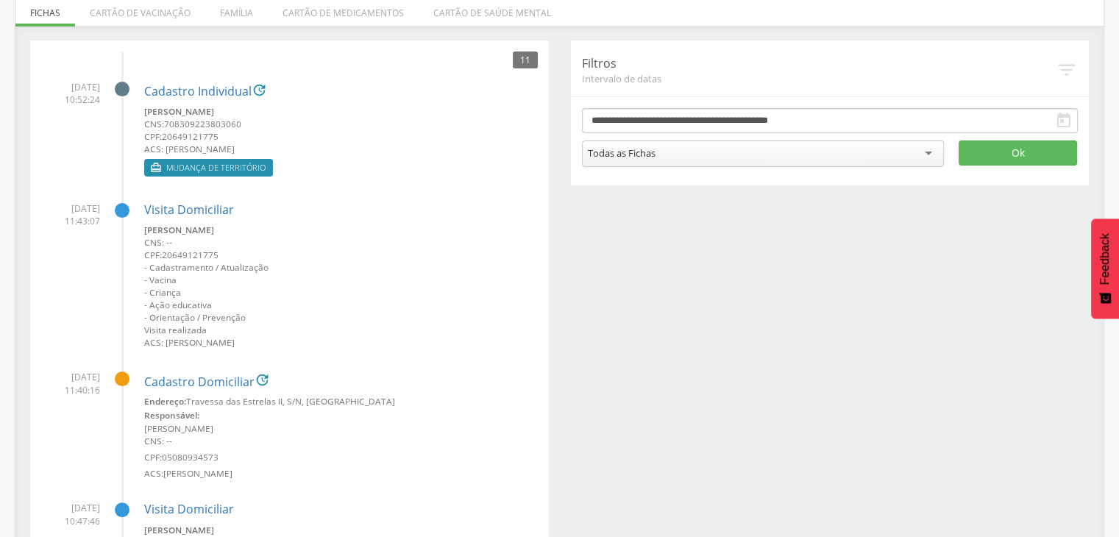
drag, startPoint x: 277, startPoint y: 339, endPoint x: 139, endPoint y: 340, distance: 137.6
click at [139, 340] on li "[DATE] 11:43:07 Visita [PERSON_NAME] CNS: -- CPF: 20649121775 - Cadastramento /…" at bounding box center [289, 270] width 497 height 158
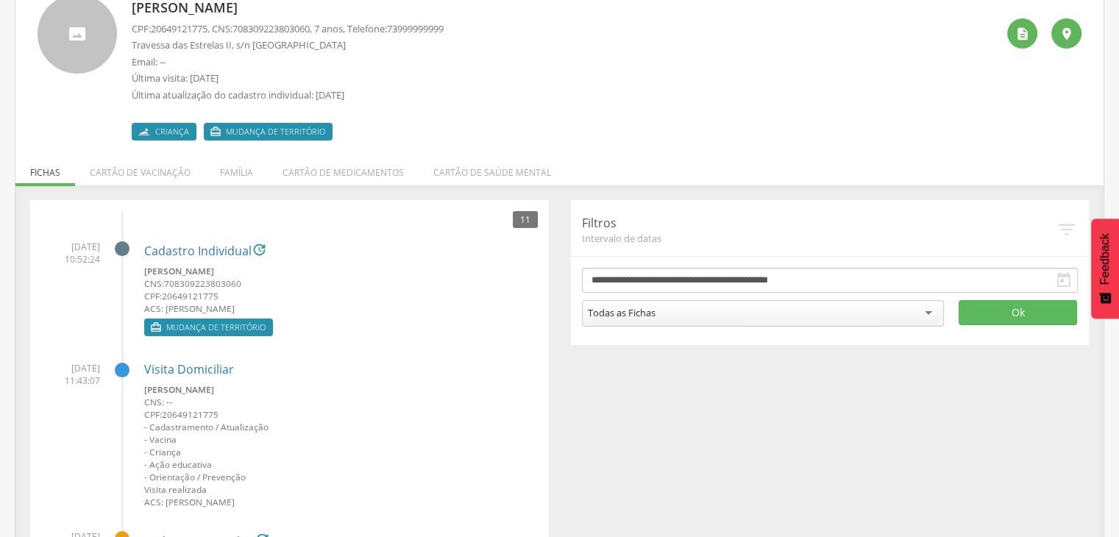
scroll to position [0, 0]
